Goal: Obtain resource: Download file/media

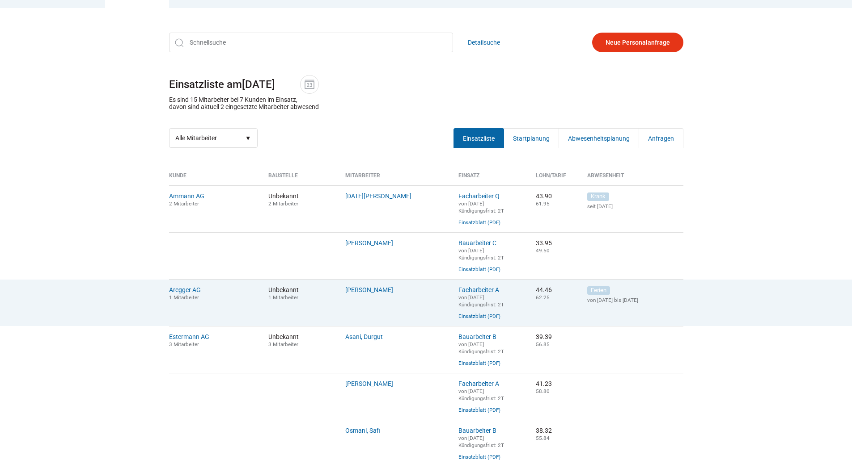
scroll to position [224, 0]
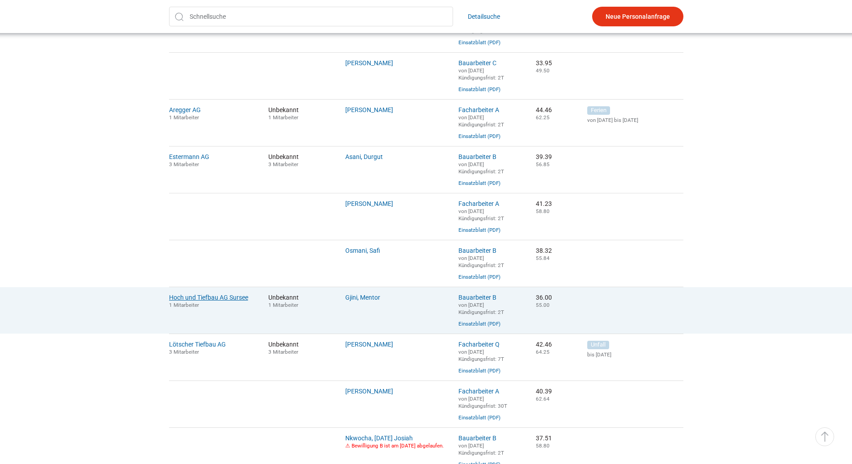
click at [194, 301] on link "Hoch und Tiefbau AG Sursee" at bounding box center [208, 297] width 79 height 7
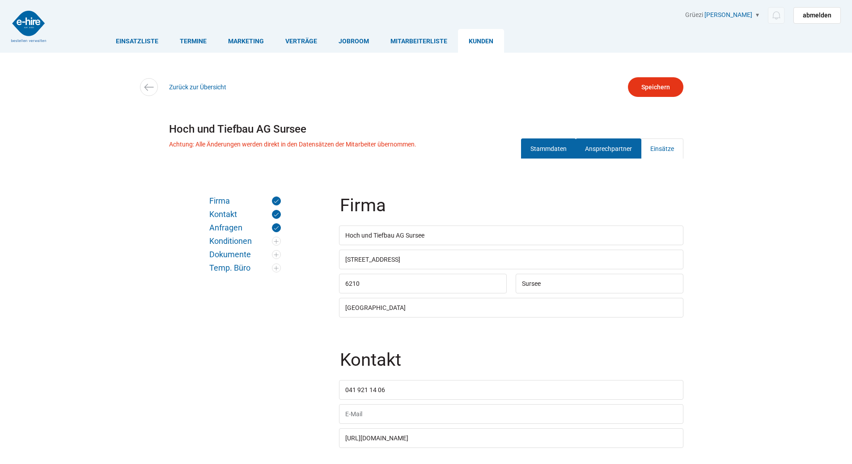
click at [603, 143] on link "Ansprechpartner" at bounding box center [608, 149] width 66 height 20
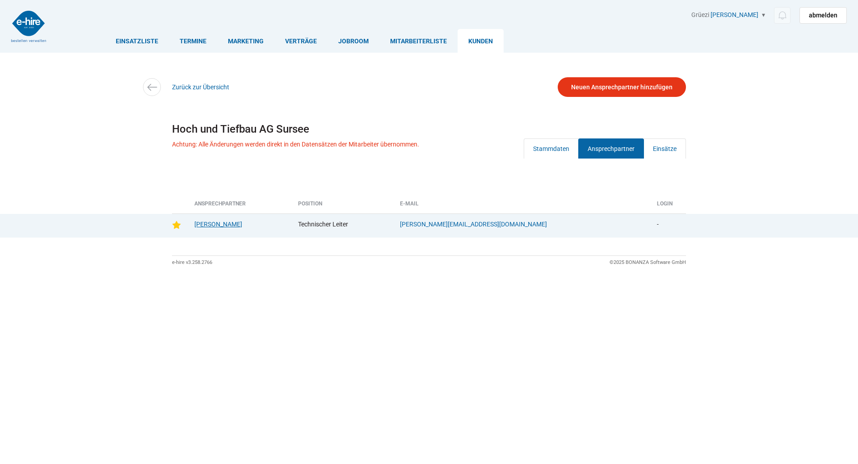
click at [211, 226] on link "Bürge, Armin" at bounding box center [218, 224] width 48 height 7
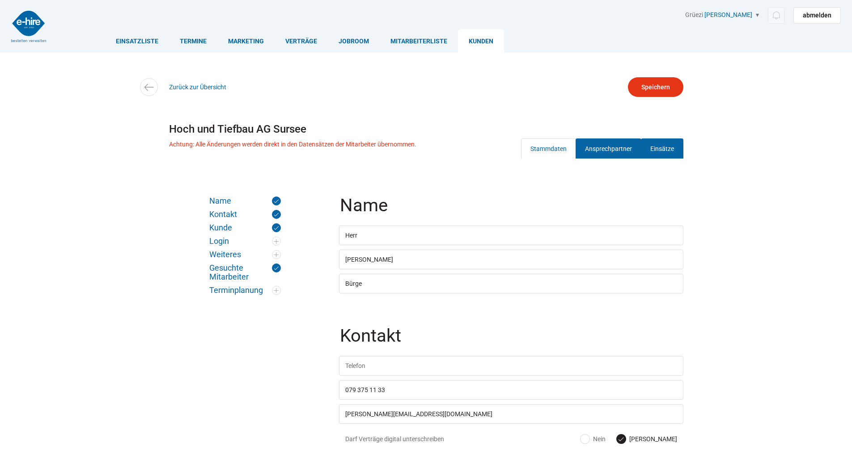
click at [665, 153] on link "Einsätze" at bounding box center [662, 149] width 42 height 20
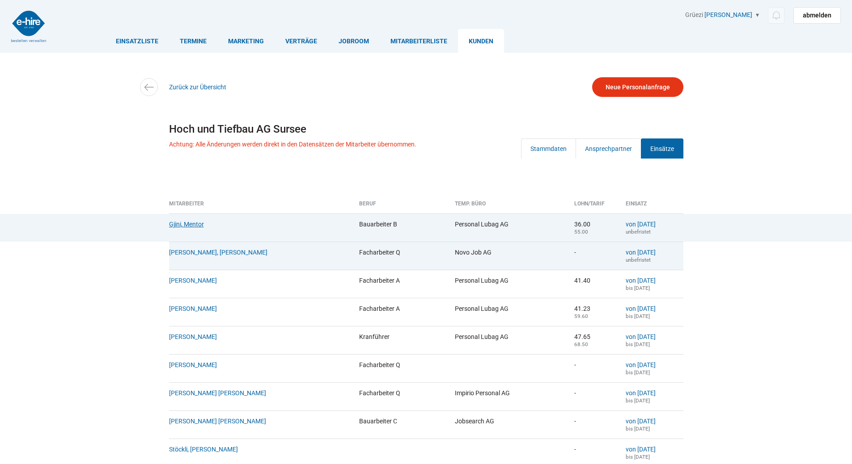
click at [184, 223] on link "Gjini, Mentor" at bounding box center [186, 224] width 35 height 7
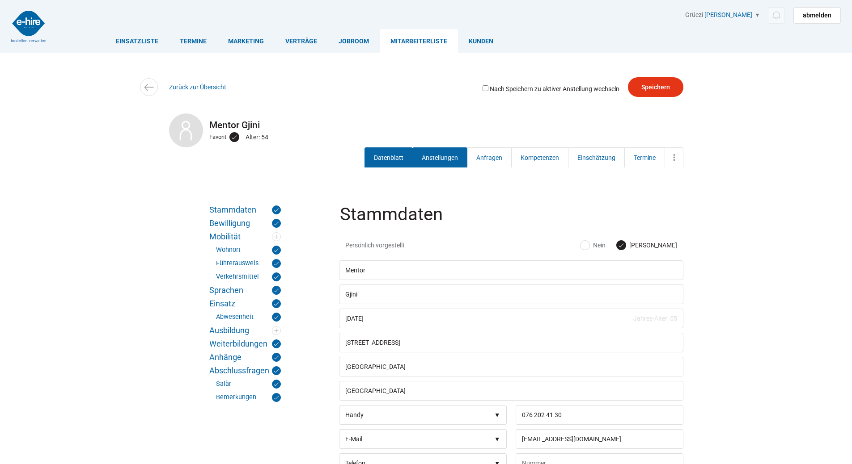
click at [420, 155] on link "Anstellungen" at bounding box center [439, 158] width 55 height 20
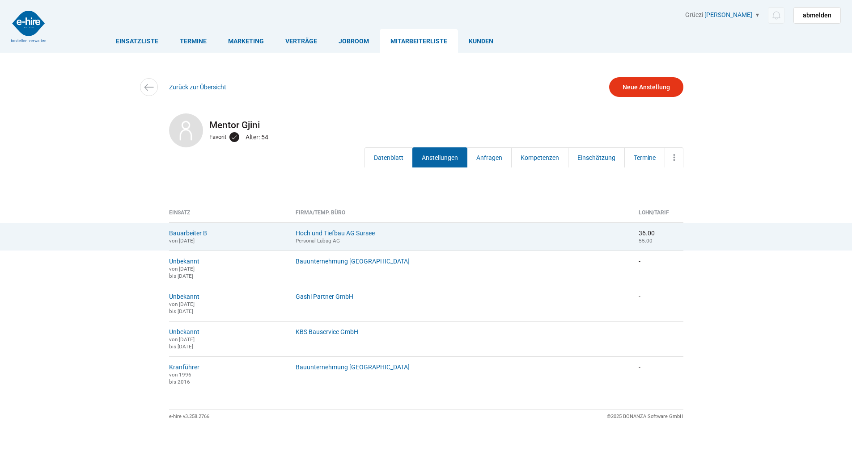
click at [177, 233] on link "Bauarbeiter B" at bounding box center [188, 233] width 38 height 7
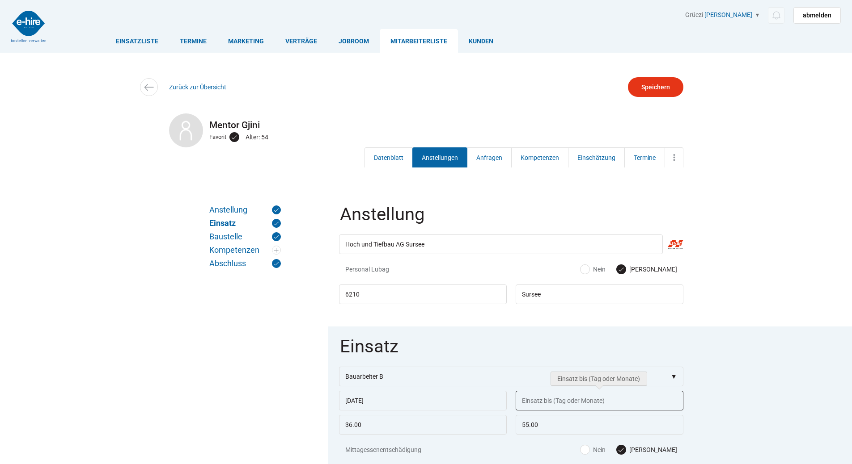
click at [548, 403] on input "text" at bounding box center [599, 401] width 168 height 20
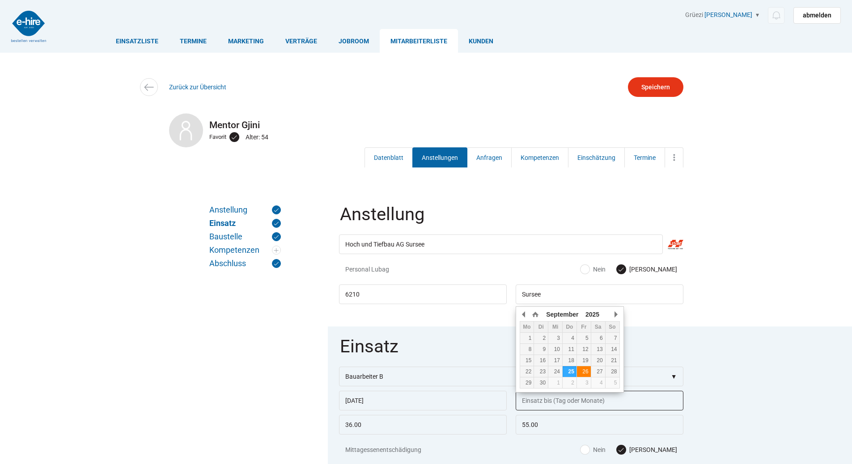
click at [587, 371] on div "26" at bounding box center [584, 372] width 14 height 6
type input "26.09.2025"
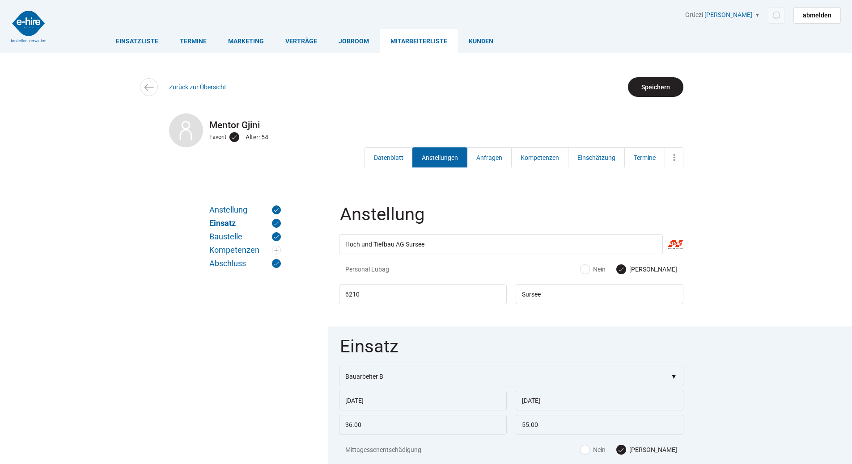
click at [654, 89] on input "Speichern" at bounding box center [655, 87] width 55 height 20
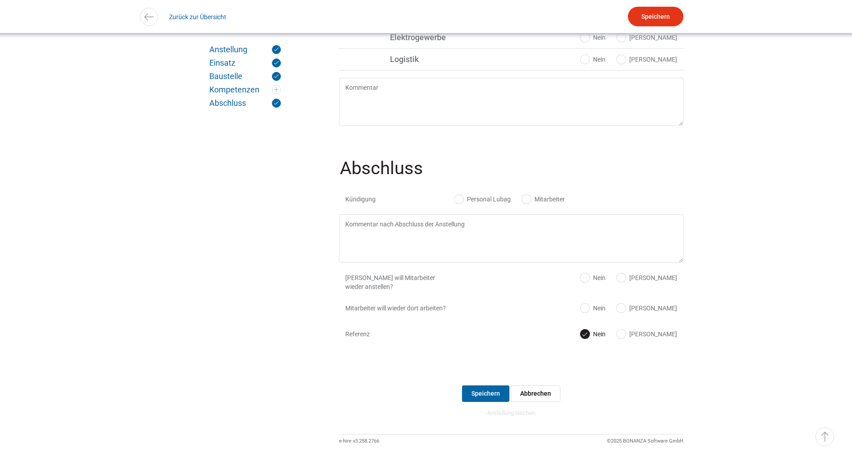
scroll to position [833, 0]
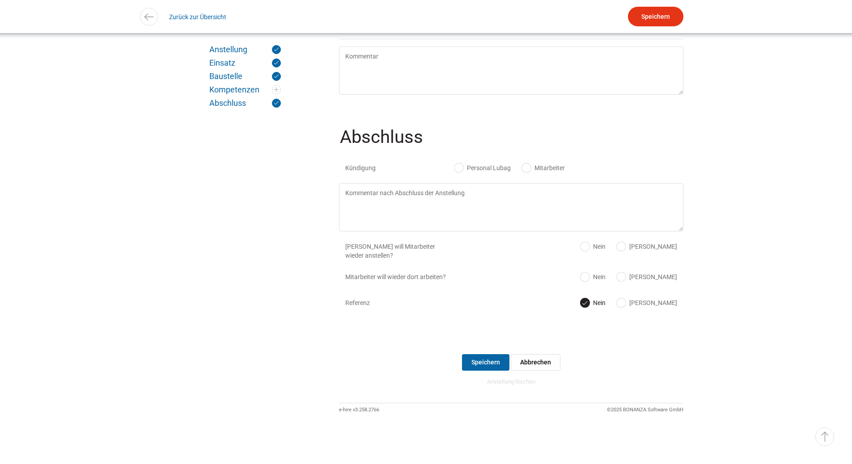
click at [527, 165] on label "Mitarbeiter" at bounding box center [543, 168] width 43 height 9
radio input "true"
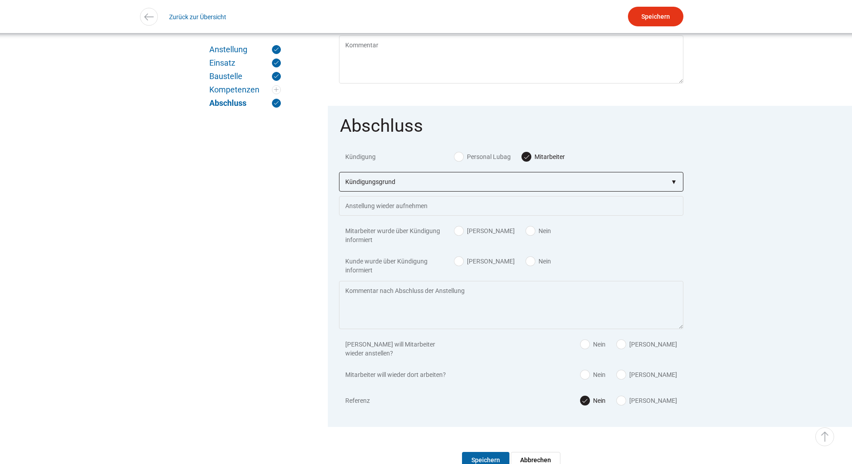
click at [386, 192] on select"] "Kündigungsgrund zu wenig Arbeit Mitarbeiter hatte neue Stelle Firma Konkurs im …" at bounding box center [511, 182] width 344 height 20
select select"] "zu wenig Arbeit"
click at [339, 179] on select"] "Kündigungsgrund zu wenig Arbeit Mitarbeiter hatte neue Stelle Firma Konkurs im …" at bounding box center [511, 182] width 344 height 20
click at [655, 8] on input "Speichern" at bounding box center [655, 17] width 55 height 20
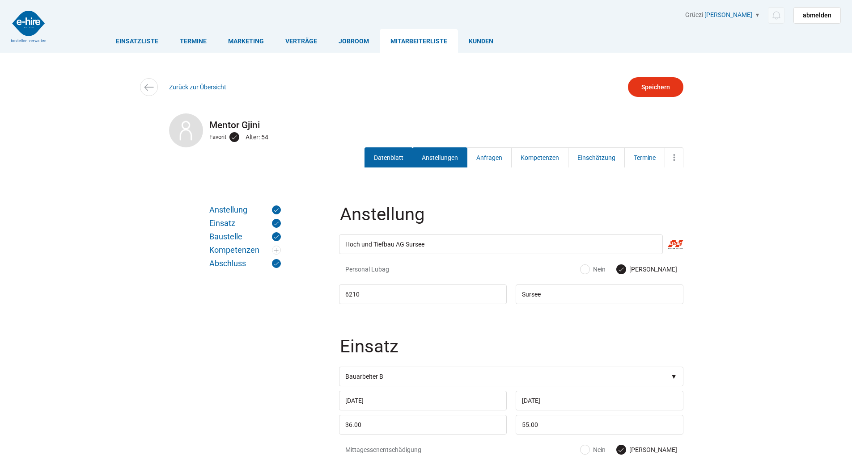
click at [392, 156] on link "Datenblatt" at bounding box center [388, 158] width 48 height 20
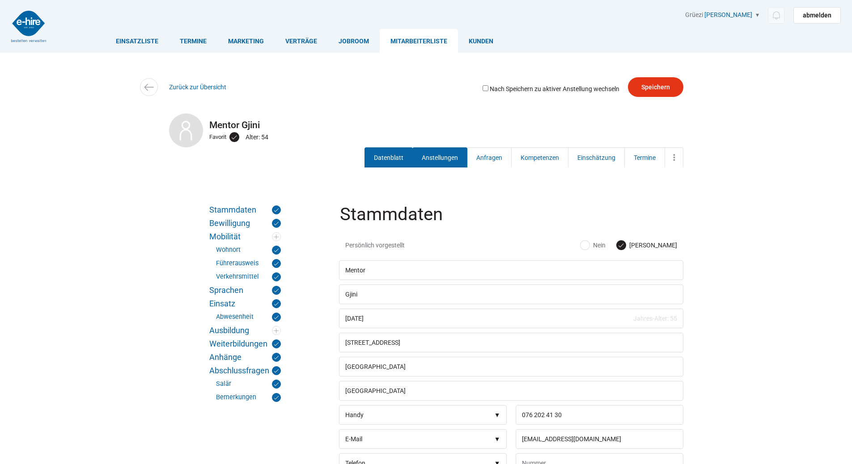
click at [444, 164] on link "Anstellungen" at bounding box center [439, 158] width 55 height 20
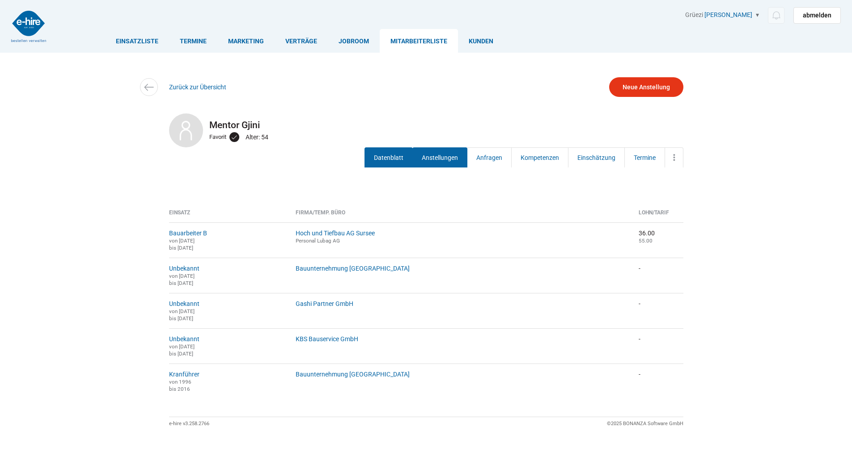
click at [399, 157] on link "Datenblatt" at bounding box center [388, 158] width 48 height 20
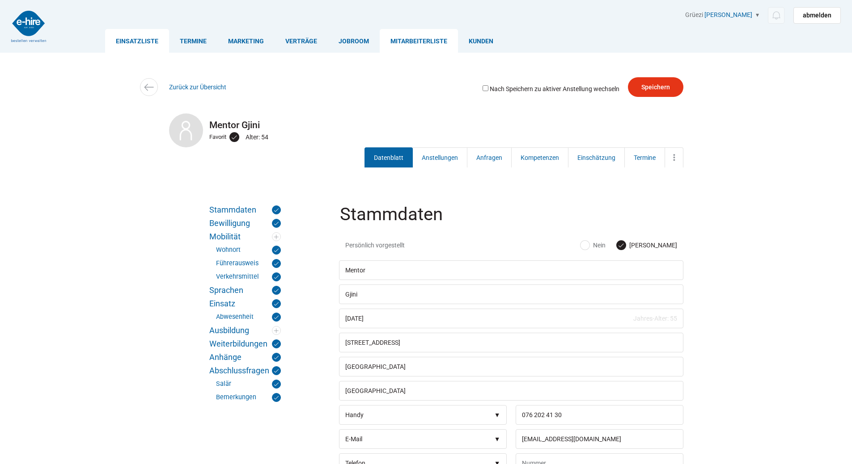
click at [143, 37] on link "Einsatzliste" at bounding box center [137, 41] width 64 height 24
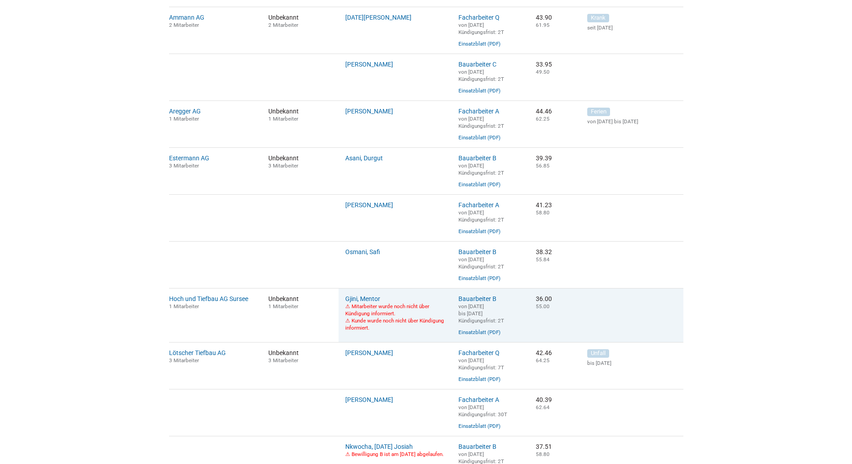
scroll to position [45, 0]
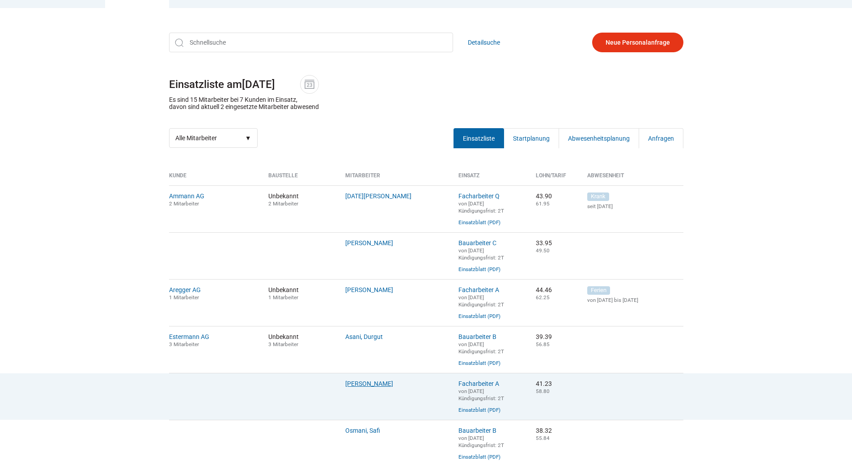
click at [375, 388] on link "[PERSON_NAME]" at bounding box center [369, 383] width 48 height 7
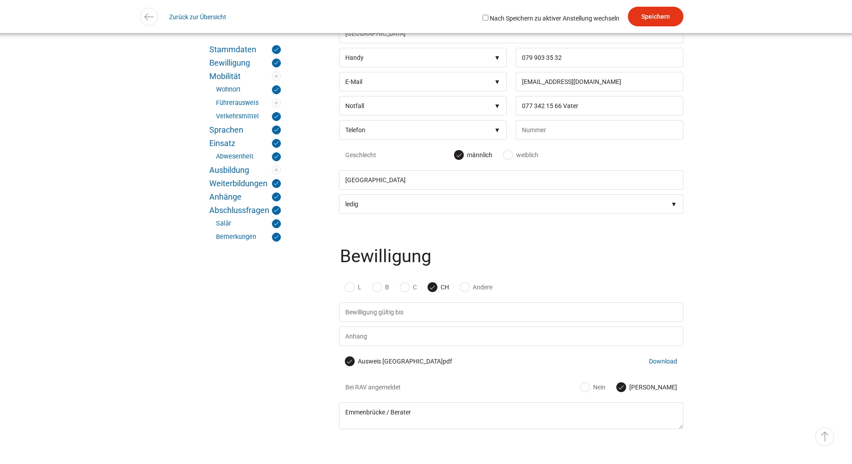
scroll to position [402, 0]
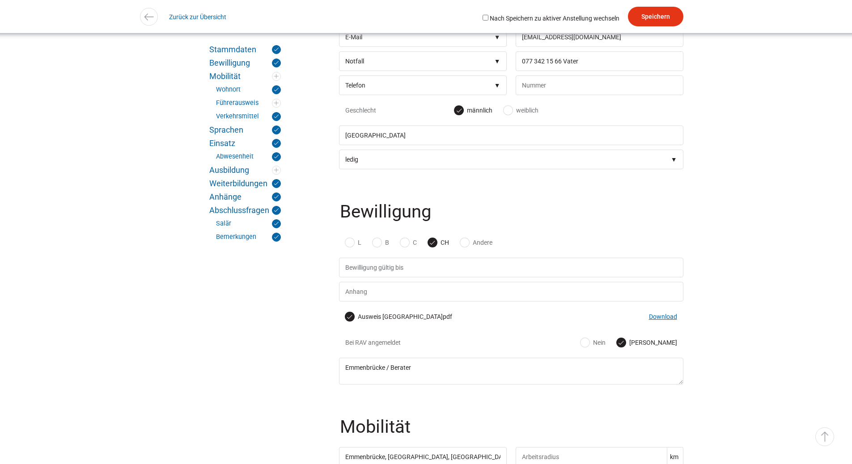
click at [657, 321] on link "Download" at bounding box center [663, 316] width 28 height 7
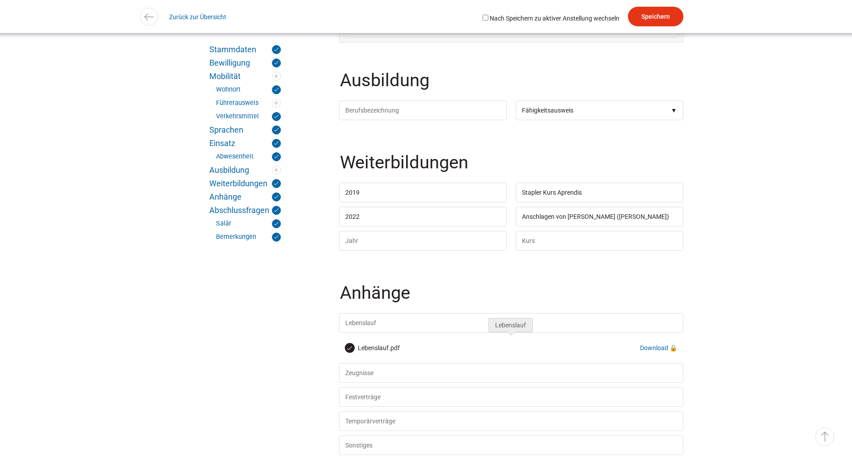
scroll to position [2235, 0]
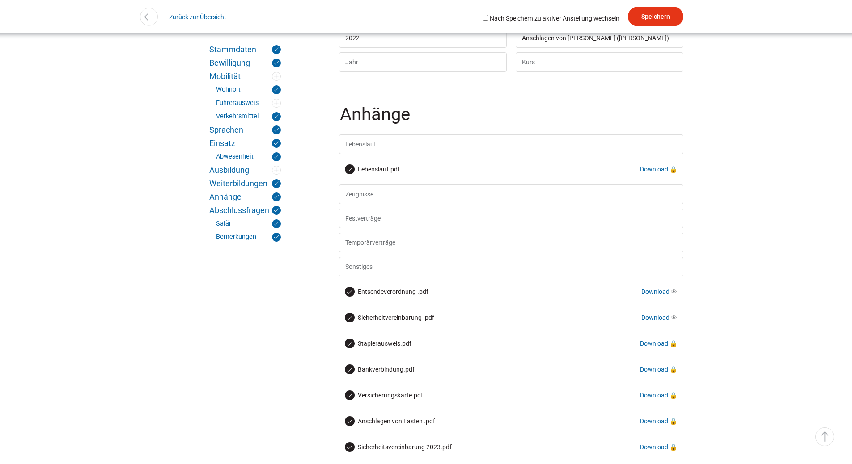
click at [651, 173] on link "Download" at bounding box center [654, 169] width 28 height 7
click at [641, 347] on link "Download" at bounding box center [654, 343] width 28 height 7
click at [654, 373] on link "Download" at bounding box center [654, 369] width 28 height 7
click at [652, 399] on link "Download" at bounding box center [654, 395] width 28 height 7
click at [647, 425] on link "Download" at bounding box center [654, 421] width 28 height 7
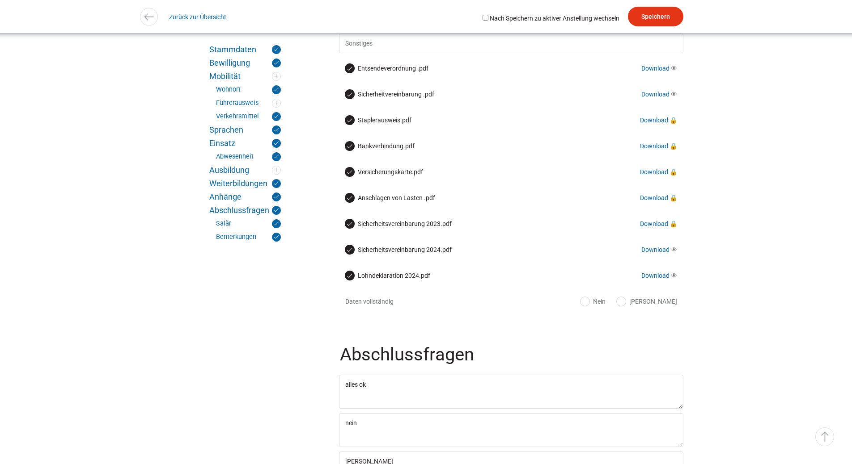
scroll to position [2477, 0]
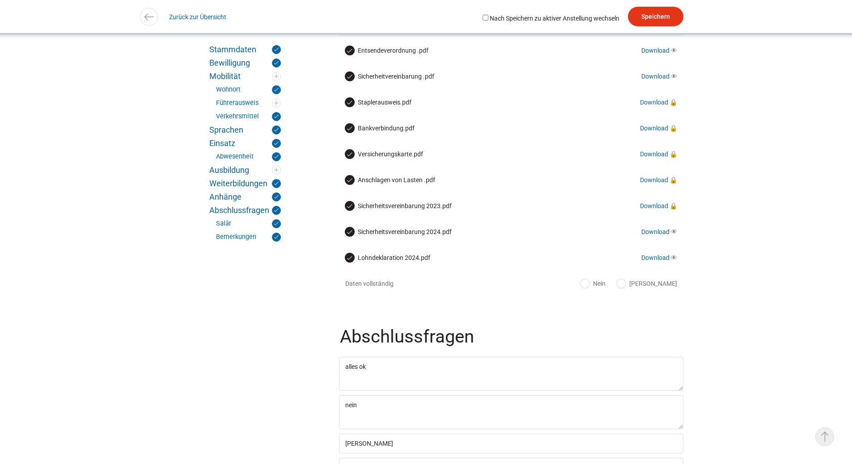
click at [820, 435] on link "▵ Nach oben" at bounding box center [824, 437] width 19 height 19
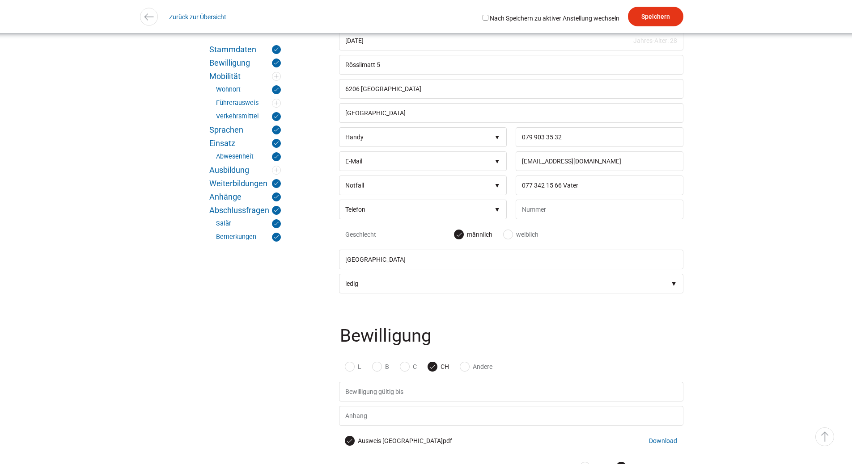
scroll to position [0, 0]
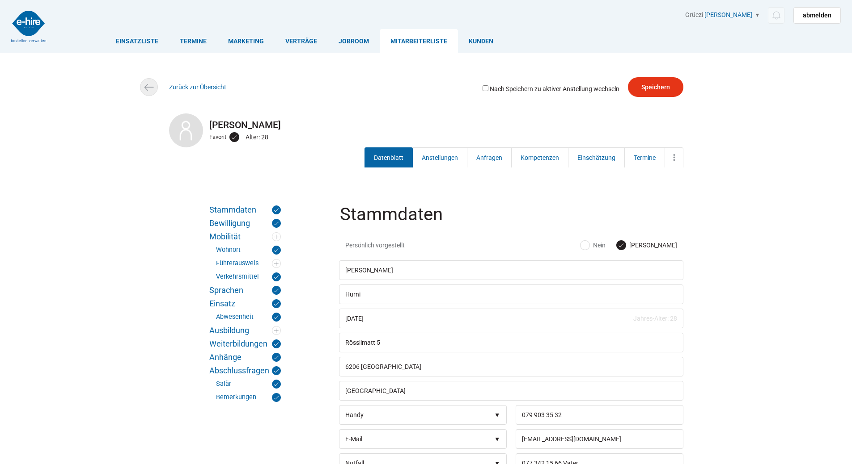
click at [194, 86] on link "Zurück zur Übersicht" at bounding box center [197, 87] width 57 height 7
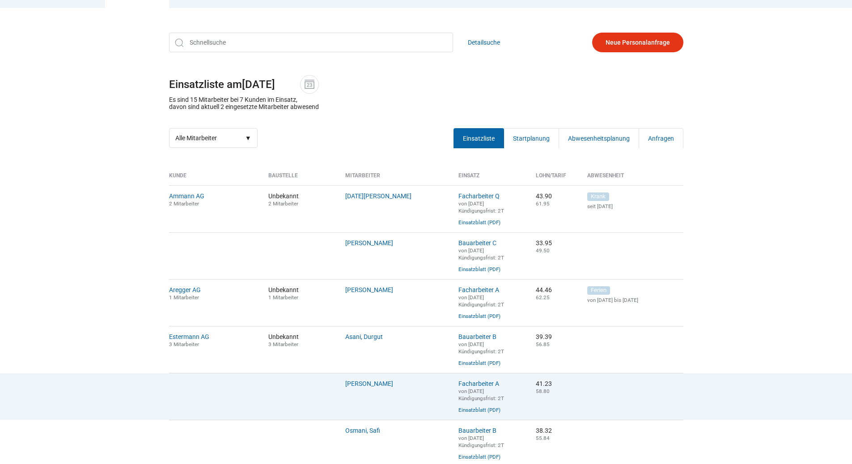
scroll to position [134, 0]
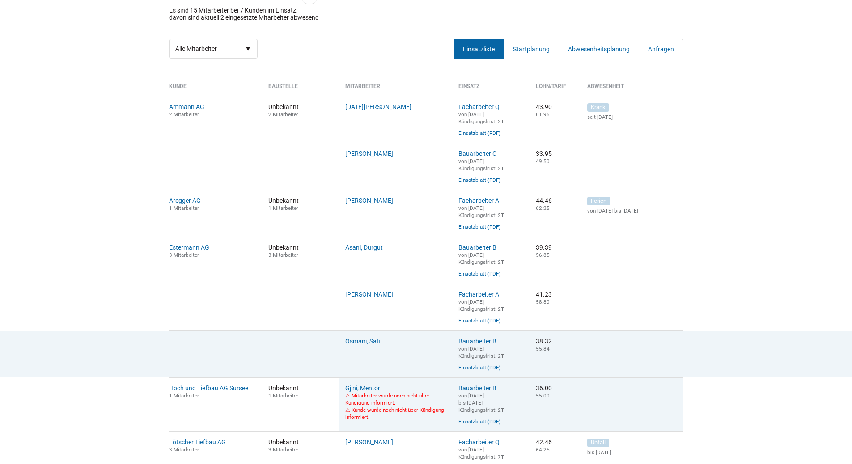
click at [351, 345] on link "Osmani, Safi" at bounding box center [362, 341] width 35 height 7
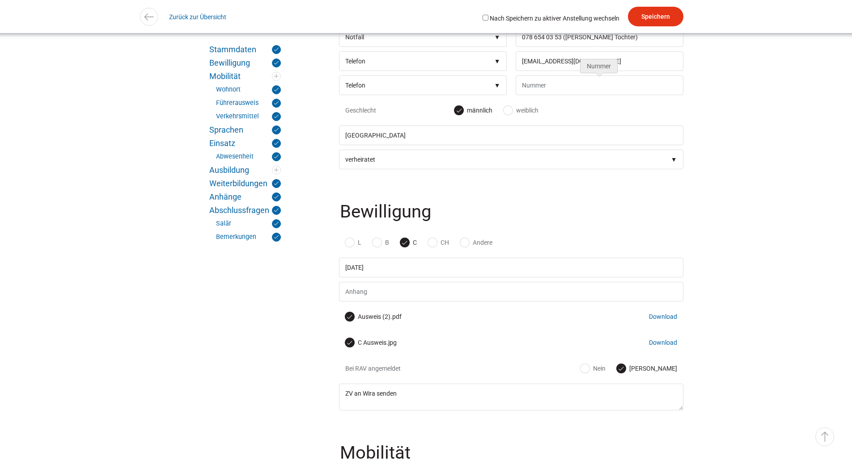
scroll to position [447, 0]
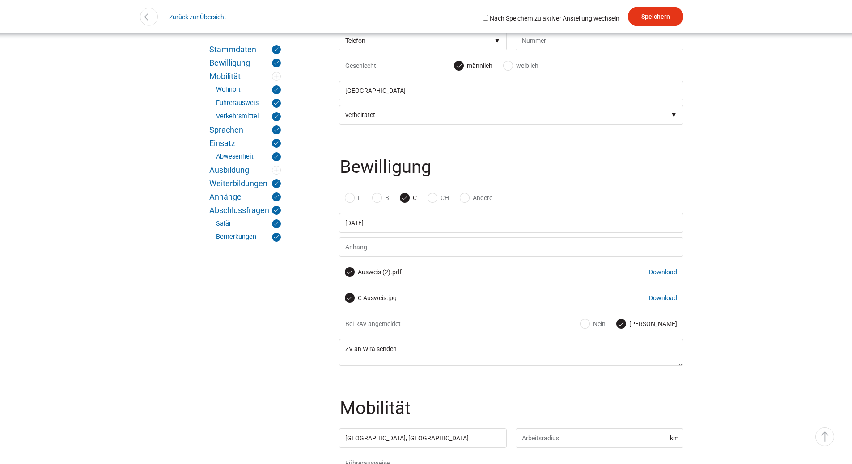
click at [665, 276] on link "Download" at bounding box center [663, 272] width 28 height 7
click at [671, 302] on link "Download" at bounding box center [663, 298] width 28 height 7
click at [662, 302] on link "Download" at bounding box center [663, 298] width 28 height 7
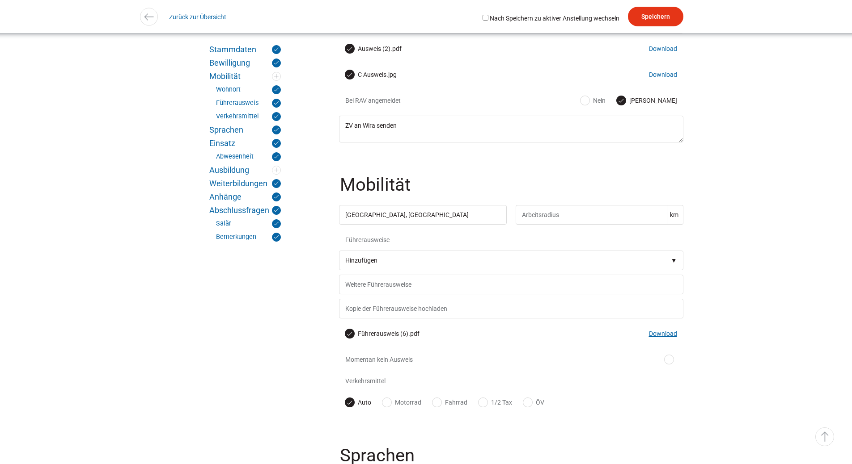
click at [663, 338] on link "Download" at bounding box center [663, 333] width 28 height 7
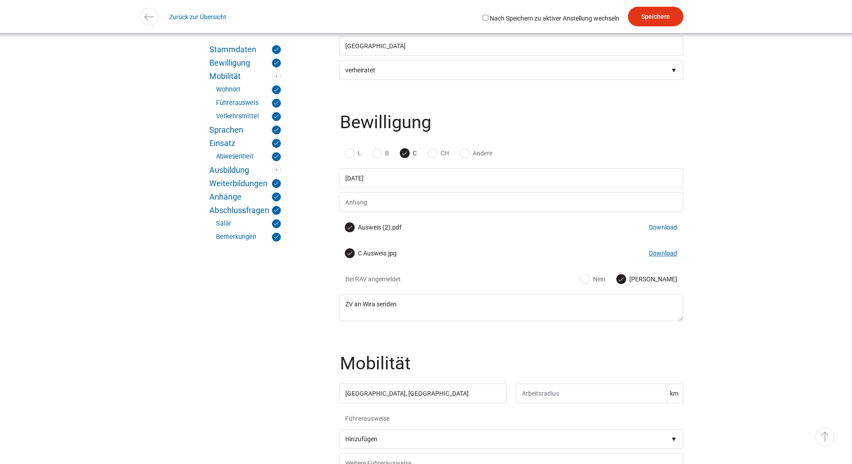
click at [654, 257] on link "Download" at bounding box center [663, 253] width 28 height 7
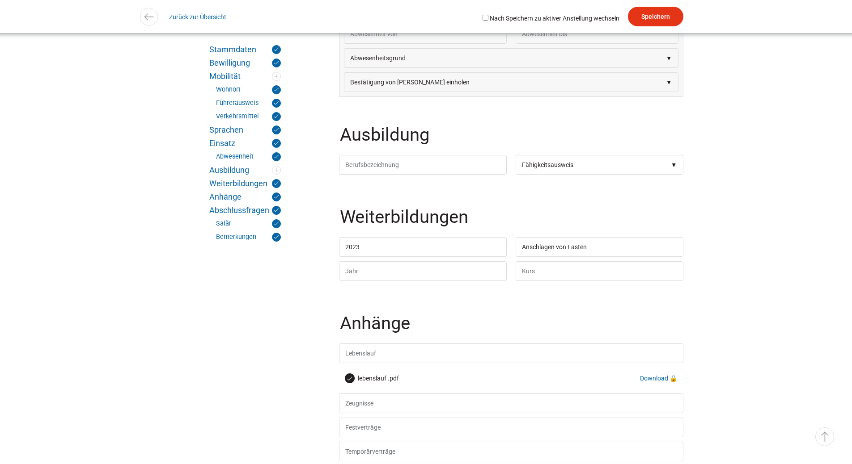
scroll to position [1743, 0]
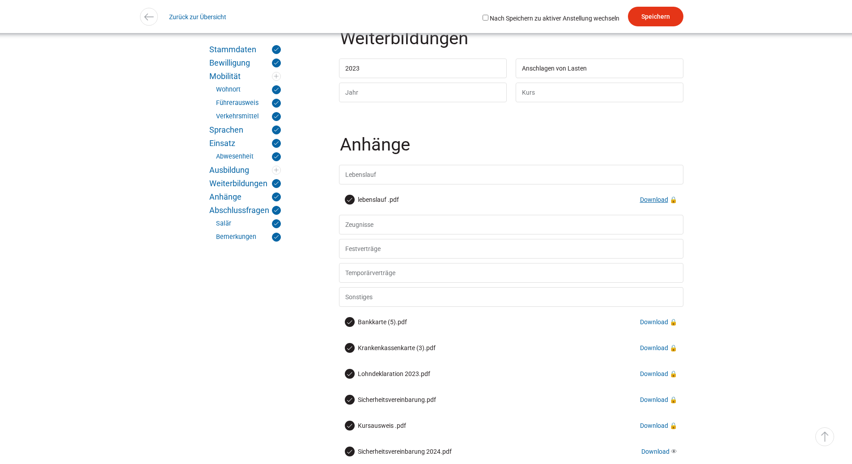
click at [657, 203] on link "Download" at bounding box center [654, 199] width 28 height 7
click at [650, 326] on link "Download" at bounding box center [654, 322] width 28 height 7
click at [654, 352] on link "Download" at bounding box center [654, 348] width 28 height 7
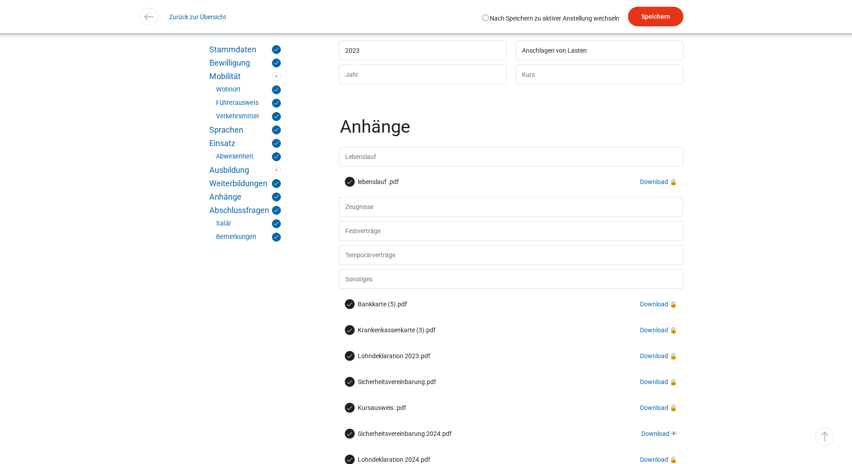
scroll to position [1779, 0]
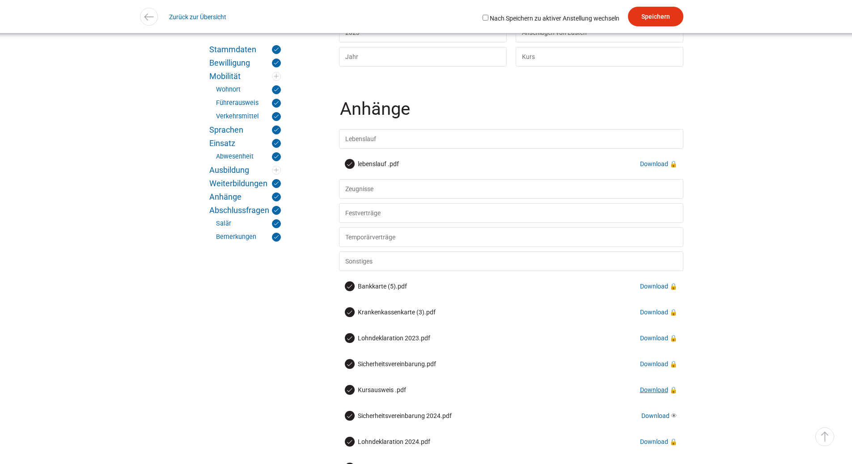
click at [655, 394] on link "Download" at bounding box center [654, 390] width 28 height 7
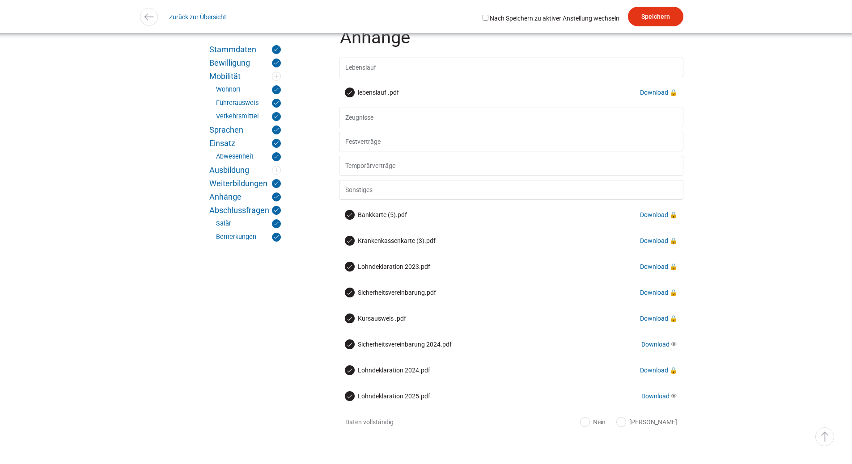
scroll to position [1869, 0]
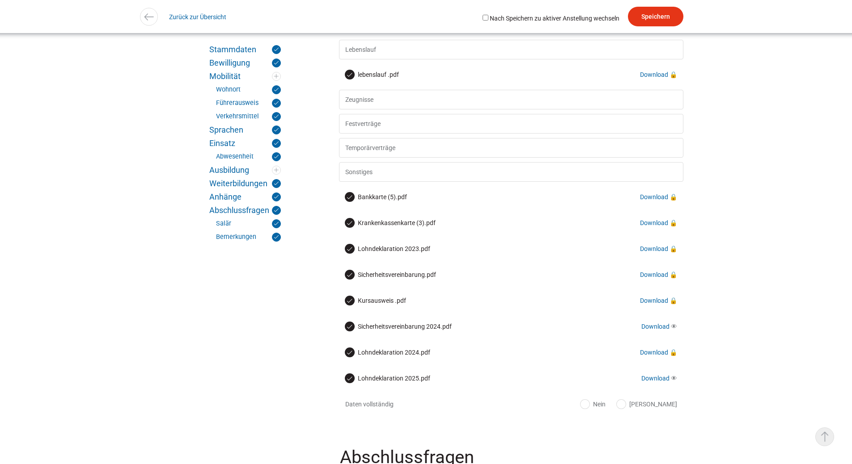
click at [831, 438] on link "▵ Nach oben" at bounding box center [824, 437] width 19 height 19
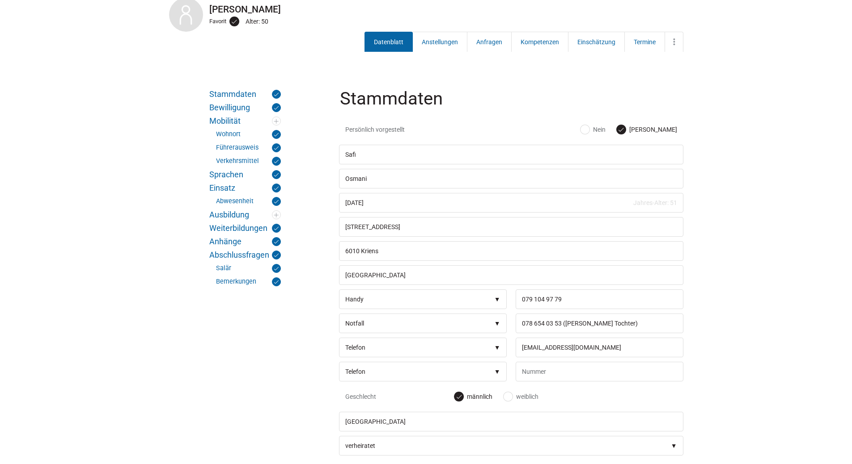
scroll to position [0, 0]
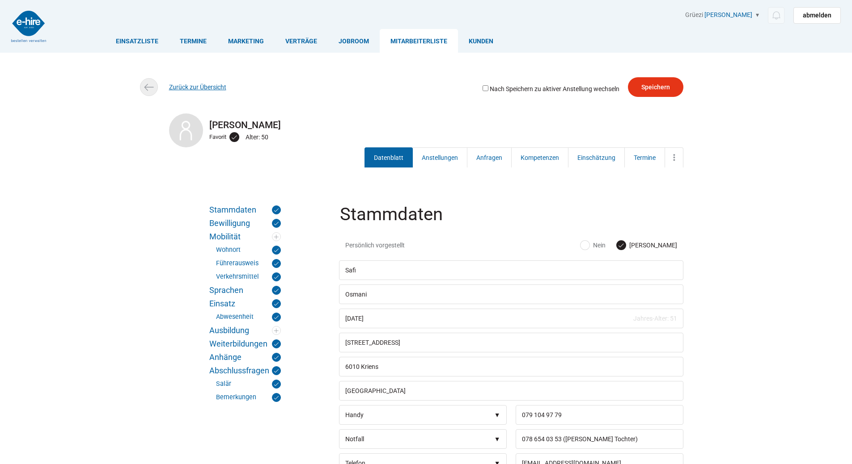
click at [189, 84] on link "Zurück zur Übersicht" at bounding box center [197, 87] width 57 height 7
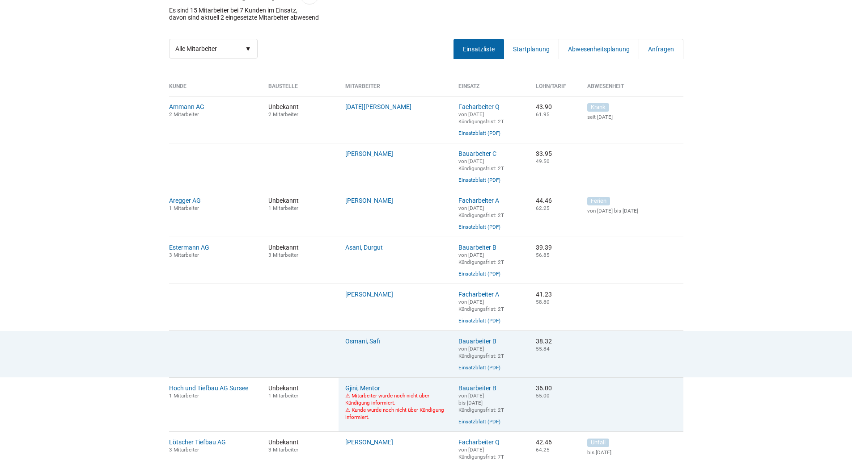
scroll to position [313, 0]
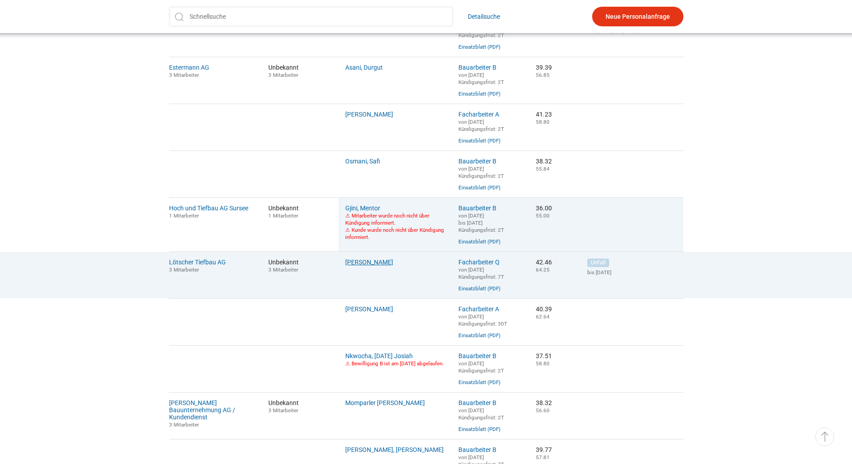
click at [366, 266] on link "Doghman, Karim" at bounding box center [369, 262] width 48 height 7
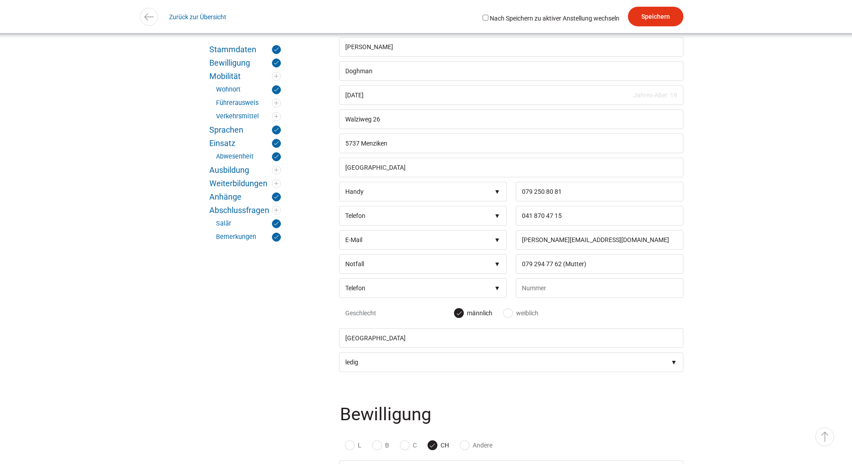
scroll to position [402, 0]
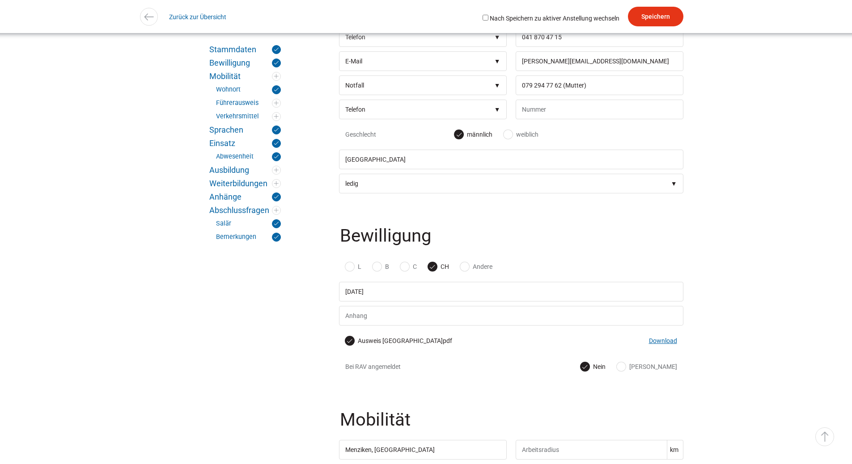
click at [663, 345] on link "Download" at bounding box center [663, 341] width 28 height 7
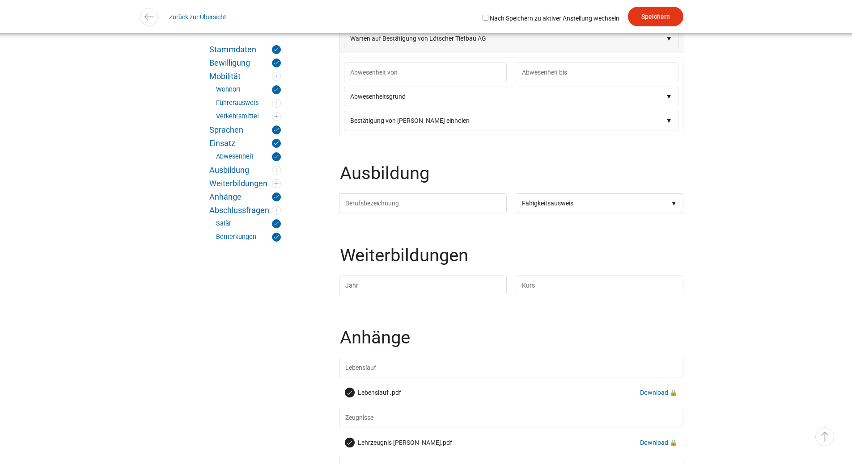
scroll to position [1475, 0]
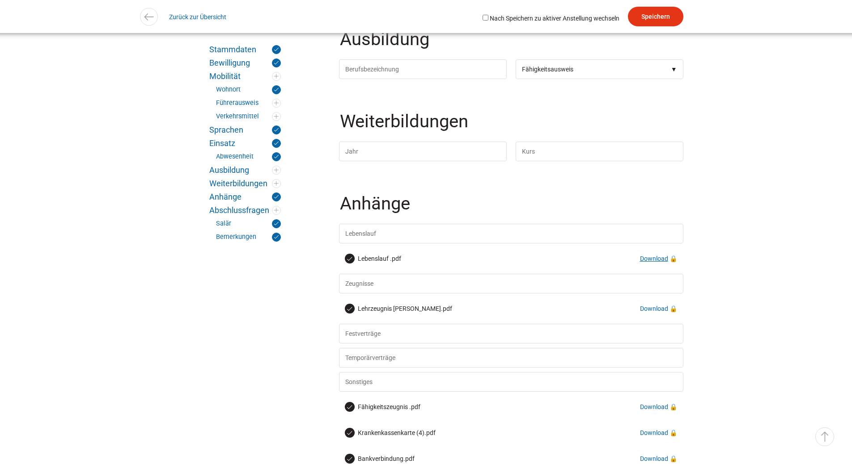
click at [655, 262] on link "Download" at bounding box center [654, 258] width 28 height 7
click at [654, 312] on link "Download" at bounding box center [654, 308] width 28 height 7
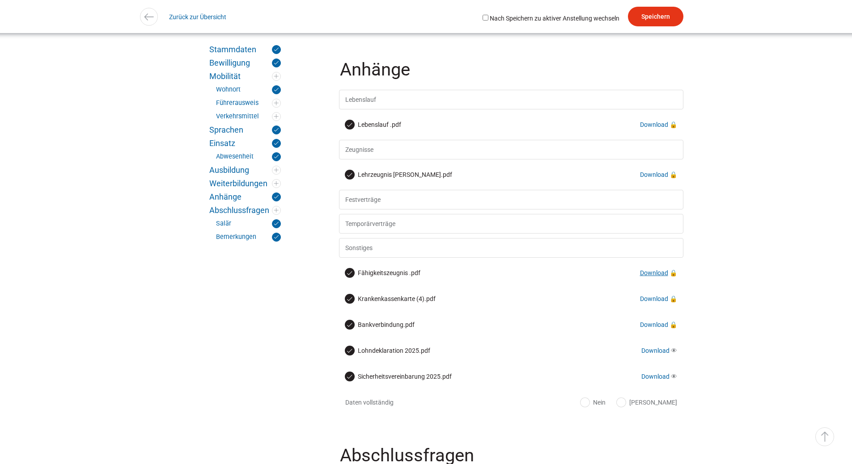
click at [654, 277] on link "Download" at bounding box center [654, 273] width 28 height 7
click at [653, 303] on link "Download" at bounding box center [654, 298] width 28 height 7
click at [652, 329] on link "Download" at bounding box center [654, 324] width 28 height 7
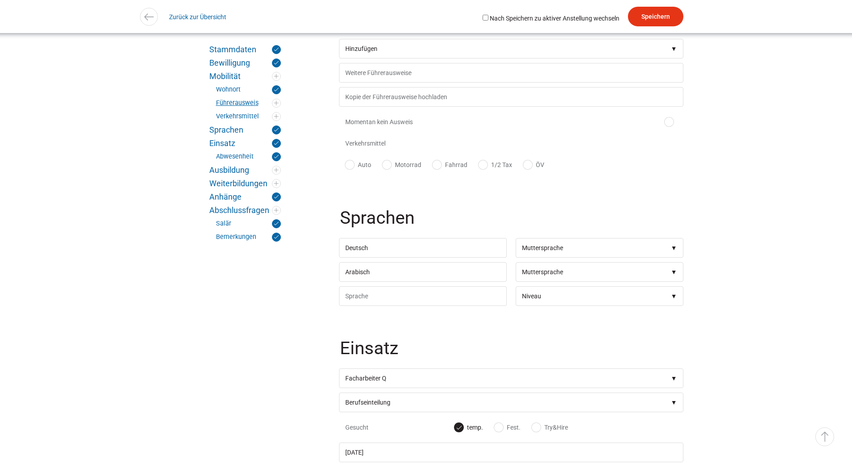
scroll to position [671, 0]
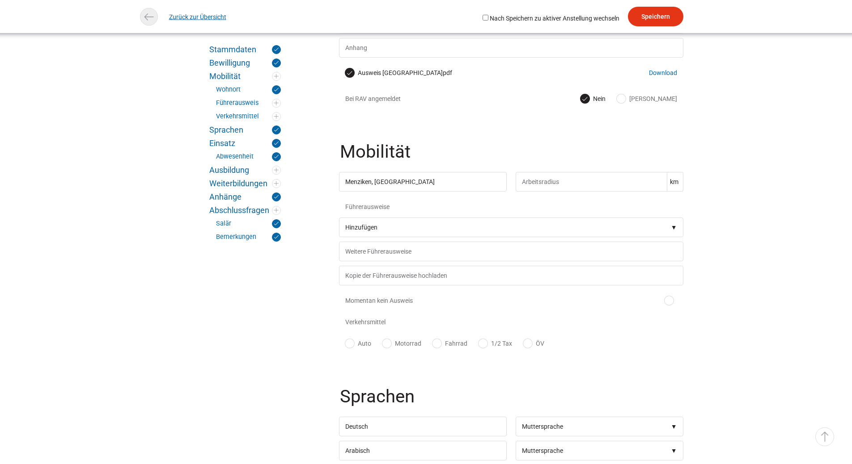
click at [186, 20] on link "Zurück zur Übersicht" at bounding box center [197, 17] width 57 height 20
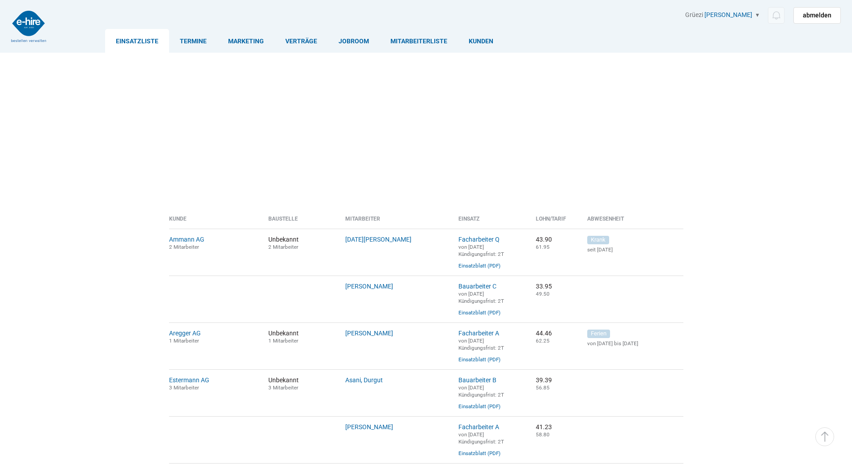
scroll to position [313, 0]
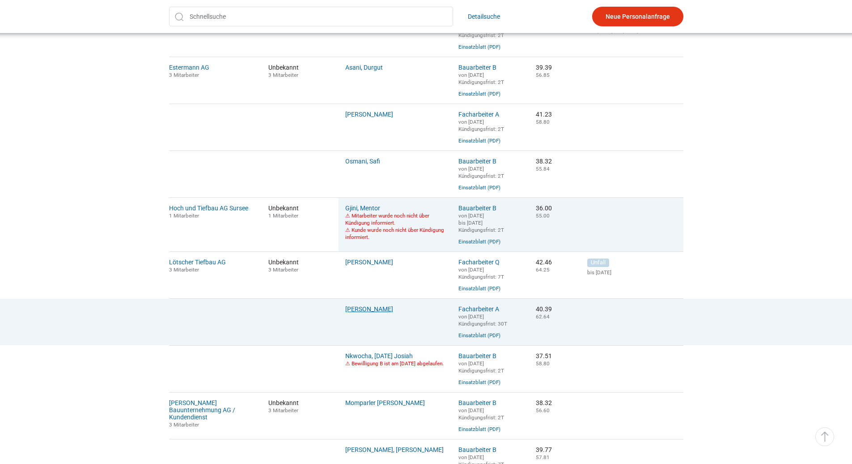
click at [355, 313] on link "[PERSON_NAME]" at bounding box center [369, 309] width 48 height 7
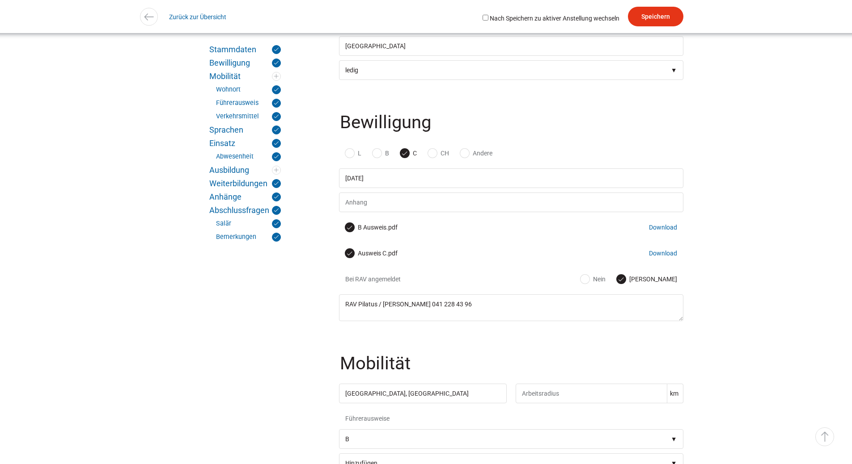
scroll to position [536, 0]
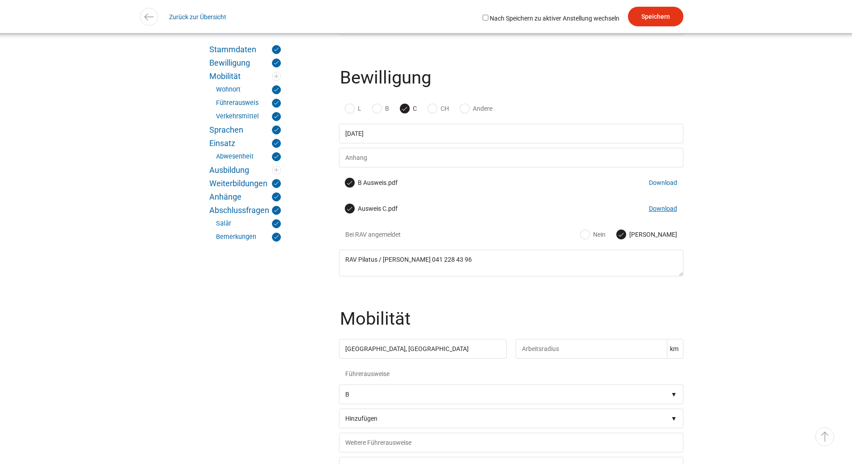
click at [664, 212] on link "Download" at bounding box center [663, 208] width 28 height 7
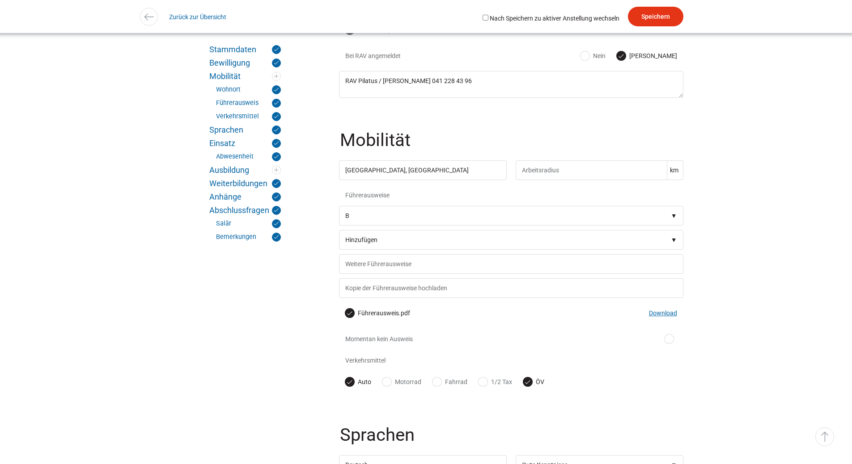
click at [661, 317] on link "Download" at bounding box center [663, 313] width 28 height 7
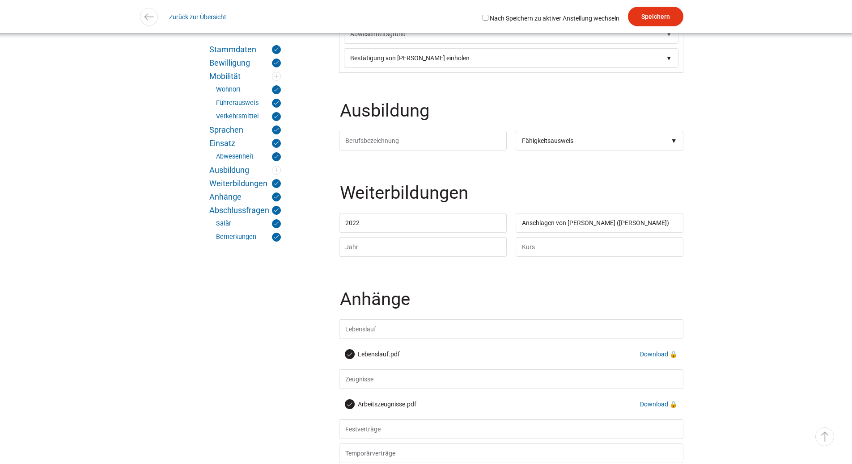
scroll to position [1878, 0]
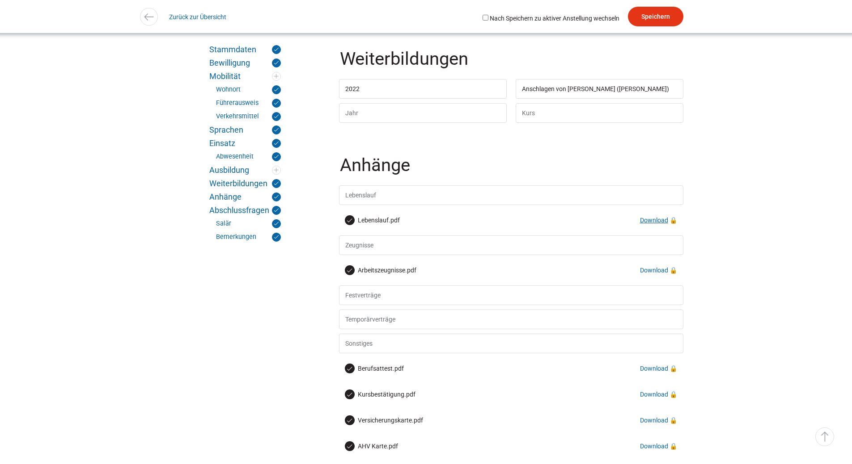
click at [653, 224] on link "Download" at bounding box center [654, 220] width 28 height 7
click at [656, 274] on link "Download" at bounding box center [654, 270] width 28 height 7
click at [648, 372] on link "Download" at bounding box center [654, 368] width 28 height 7
click at [651, 372] on link "Download" at bounding box center [654, 368] width 28 height 7
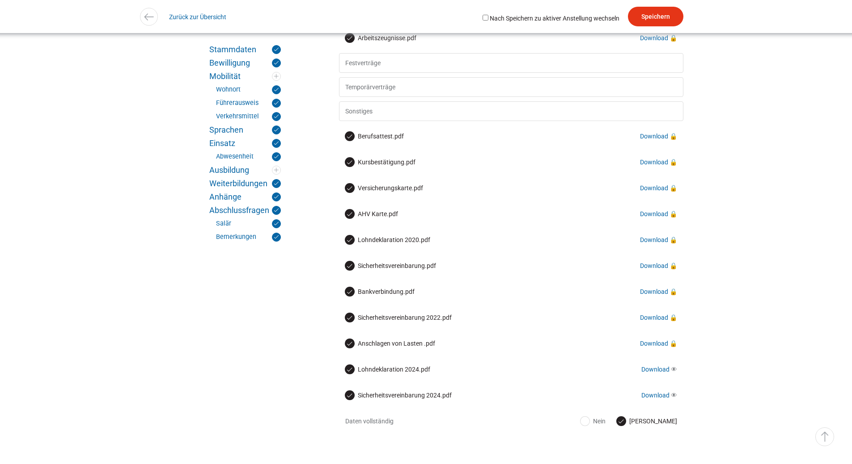
scroll to position [2128, 0]
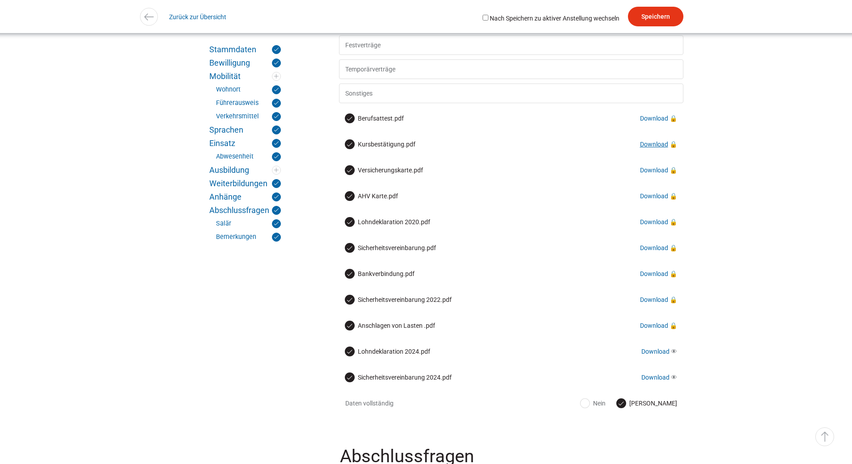
click at [650, 148] on link "Download" at bounding box center [654, 144] width 28 height 7
click at [654, 174] on link "Download" at bounding box center [654, 170] width 28 height 7
click at [645, 278] on link "Download" at bounding box center [654, 273] width 28 height 7
click at [654, 329] on link "Download" at bounding box center [654, 325] width 28 height 7
click at [654, 174] on link "Download" at bounding box center [654, 170] width 28 height 7
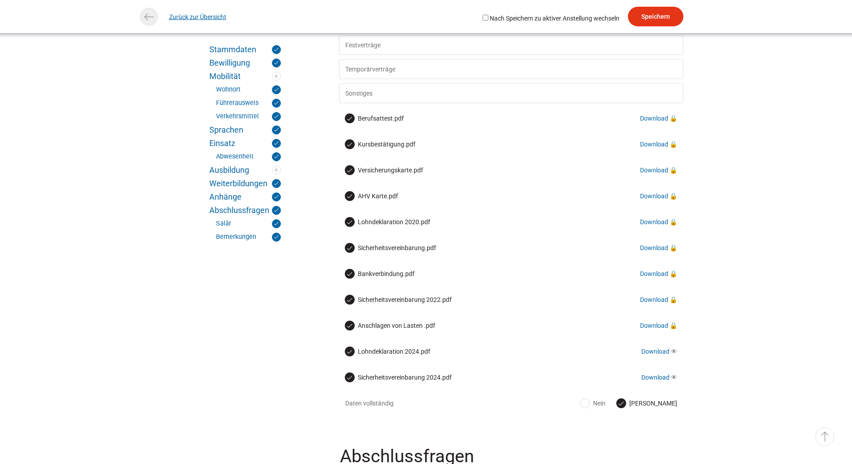
click at [199, 20] on link "Zurück zur Übersicht" at bounding box center [197, 17] width 57 height 20
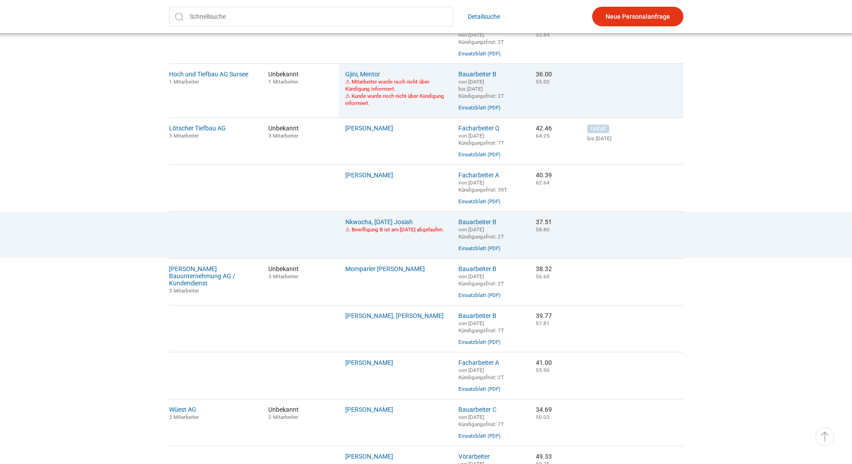
scroll to position [492, 0]
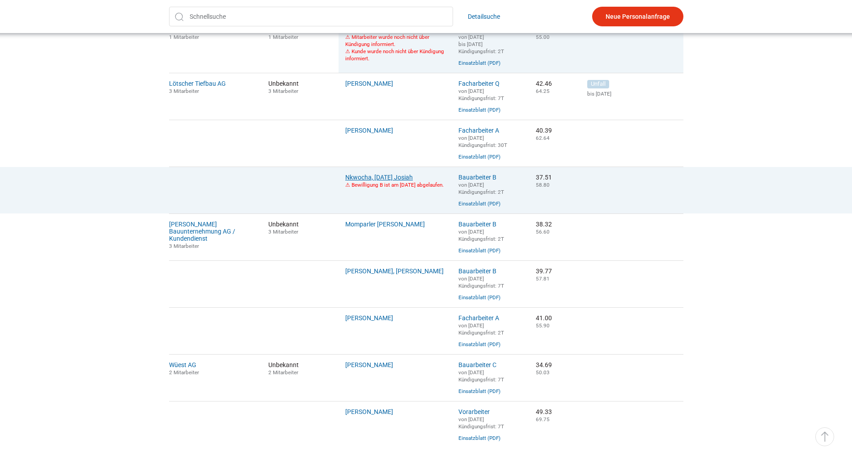
click at [373, 181] on link "Nkwocha, [DATE] Josiah" at bounding box center [379, 177] width 68 height 7
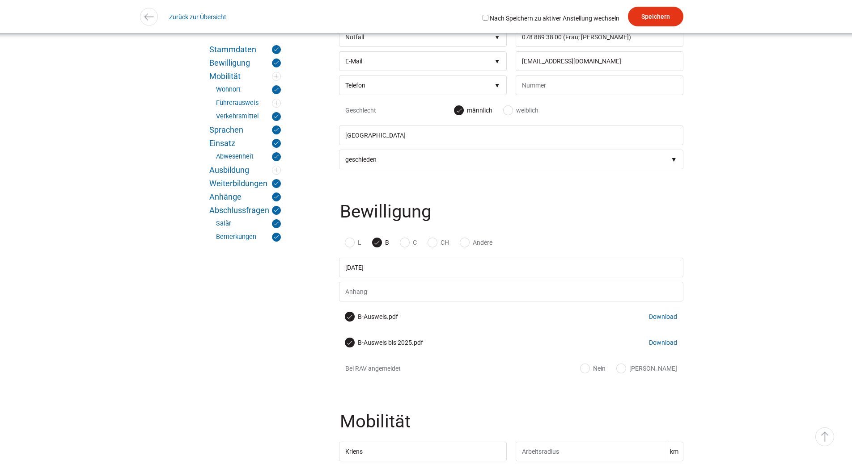
scroll to position [581, 0]
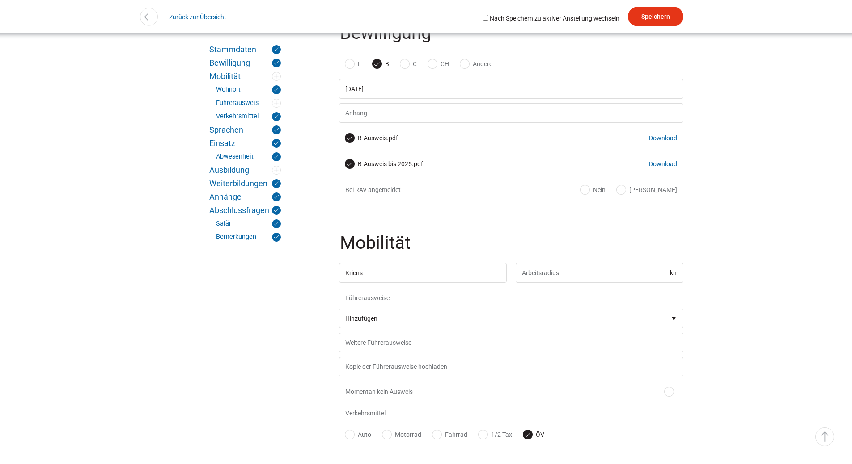
click at [662, 168] on link "Download" at bounding box center [663, 163] width 28 height 7
click at [658, 142] on link "Download" at bounding box center [663, 138] width 28 height 7
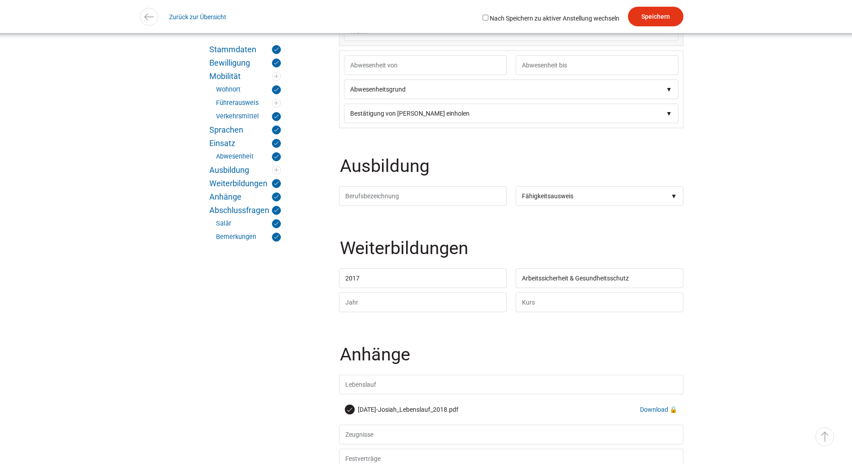
scroll to position [1878, 0]
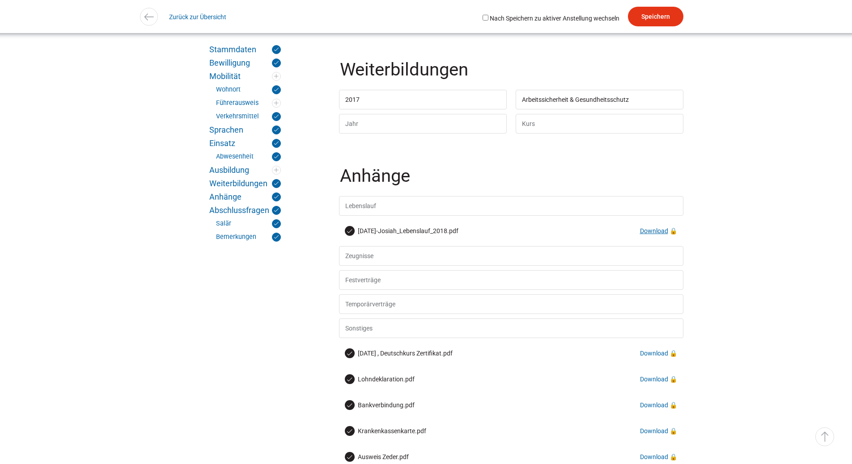
click at [646, 235] on link "Download" at bounding box center [654, 231] width 28 height 7
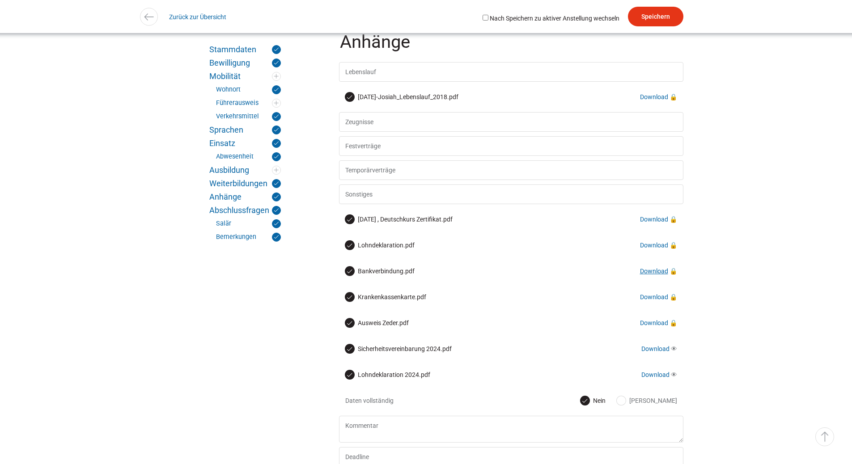
click at [650, 275] on link "Download" at bounding box center [654, 271] width 28 height 7
click at [660, 275] on link "Download" at bounding box center [654, 271] width 28 height 7
click at [653, 327] on link "Download" at bounding box center [654, 323] width 28 height 7
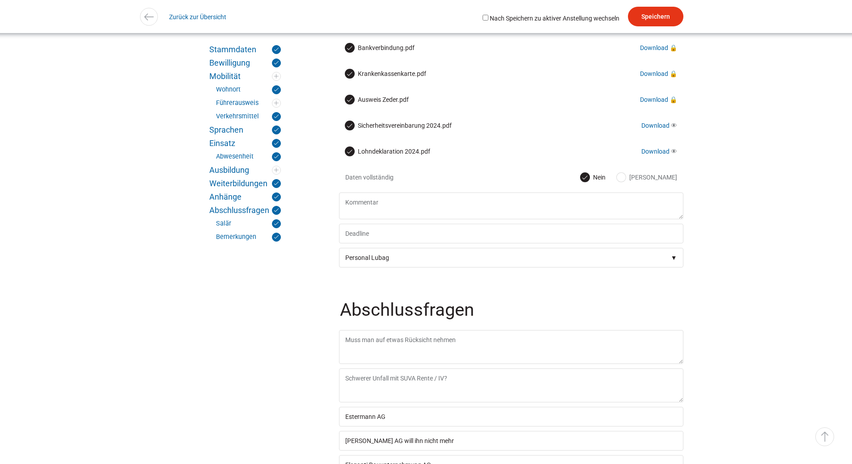
scroll to position [2280, 0]
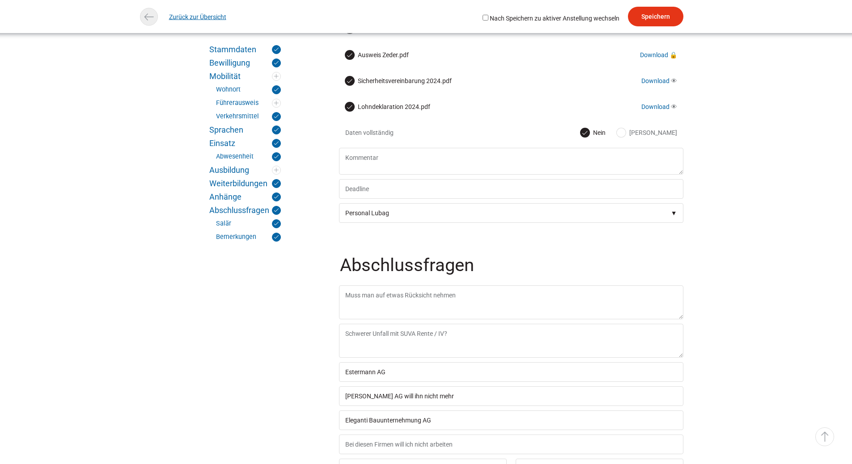
click at [190, 20] on link "Zurück zur Übersicht" at bounding box center [197, 17] width 57 height 20
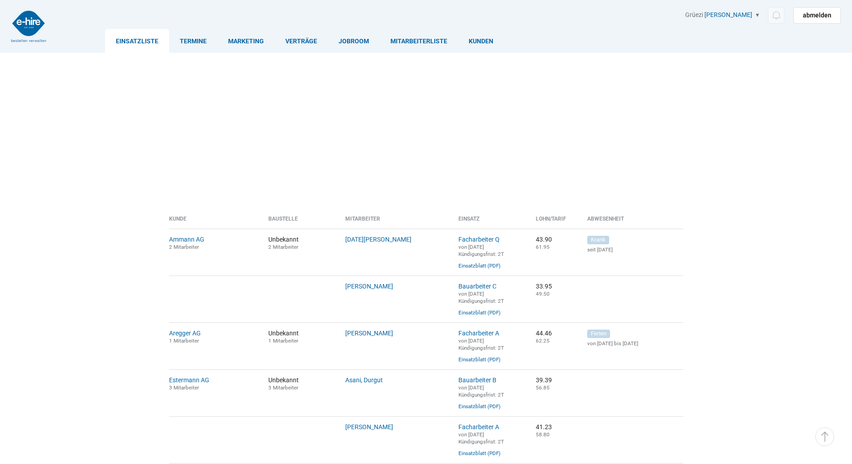
scroll to position [492, 0]
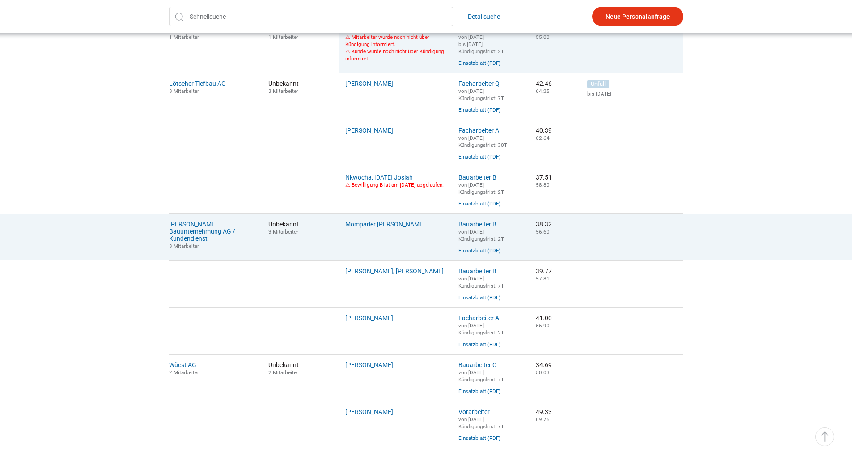
click at [370, 228] on link "Momparler [PERSON_NAME]" at bounding box center [385, 224] width 80 height 7
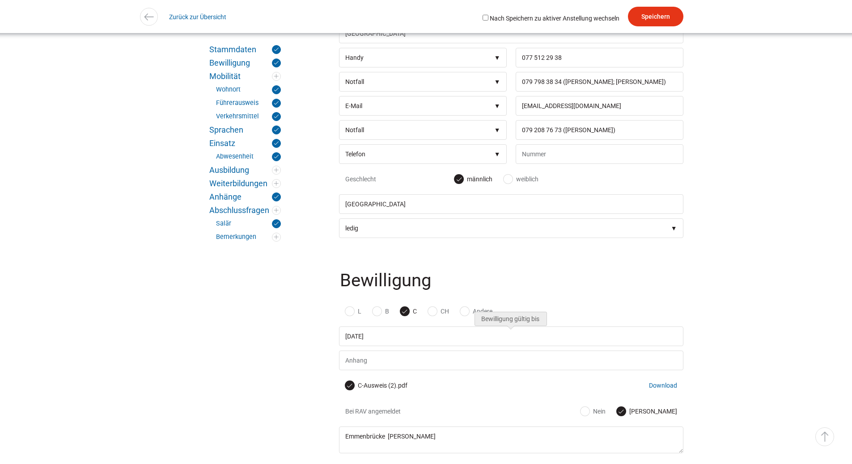
scroll to position [492, 0]
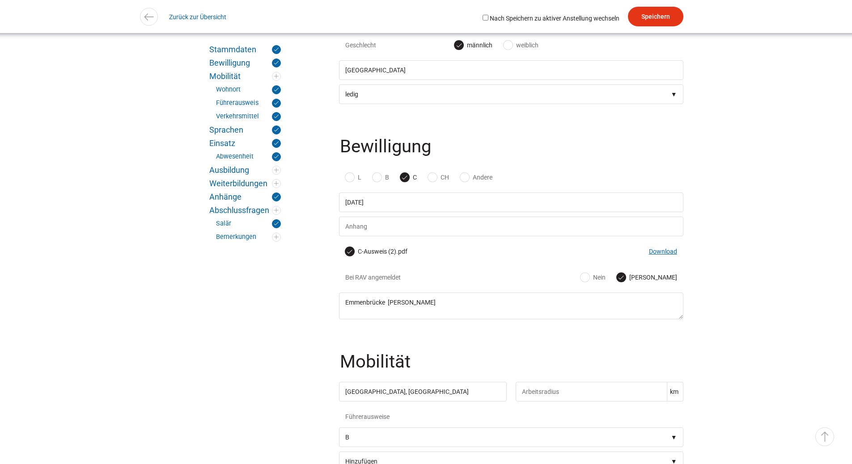
click at [658, 255] on link "Download" at bounding box center [663, 251] width 28 height 7
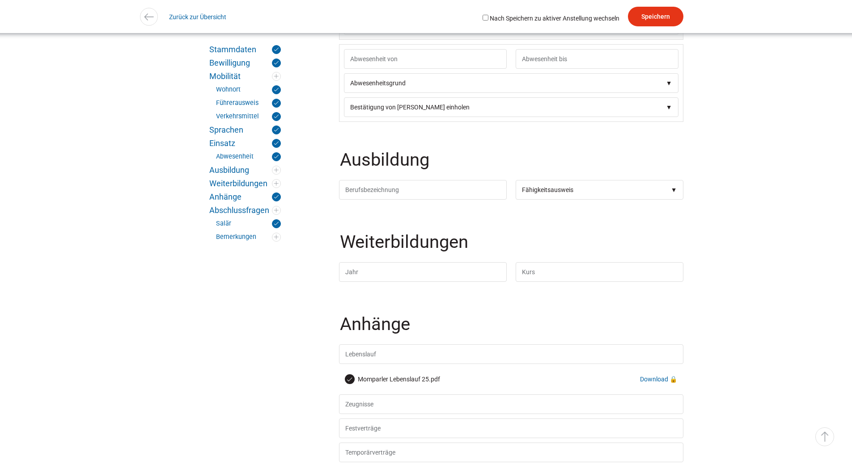
scroll to position [1520, 0]
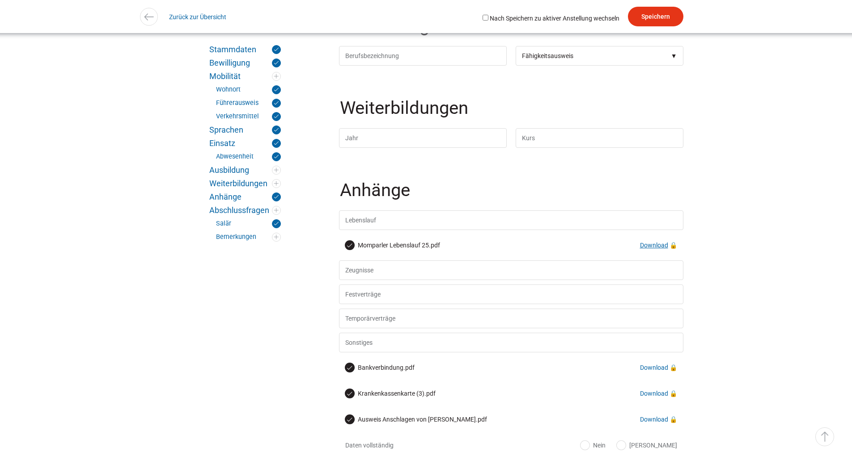
click at [653, 249] on link "Download" at bounding box center [654, 245] width 28 height 7
click at [646, 371] on link "Download" at bounding box center [654, 367] width 28 height 7
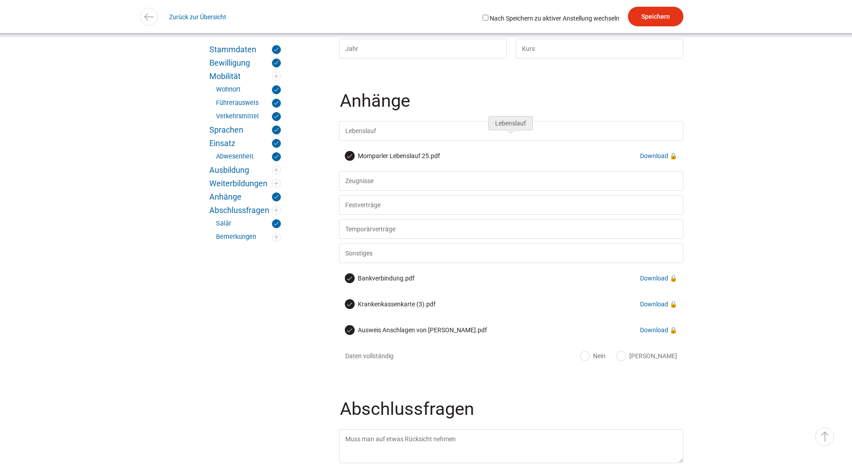
scroll to position [1743, 0]
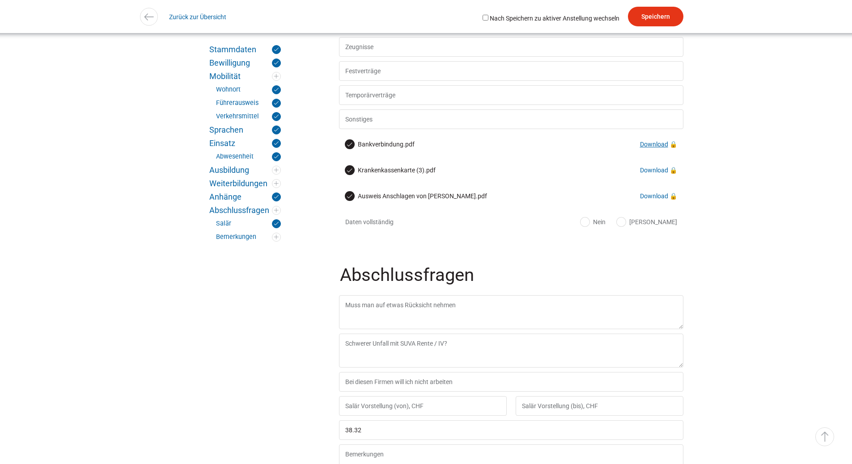
click at [647, 148] on link "Download" at bounding box center [654, 144] width 28 height 7
click at [650, 174] on link "Download" at bounding box center [654, 170] width 28 height 7
click at [656, 200] on link "Download" at bounding box center [654, 196] width 28 height 7
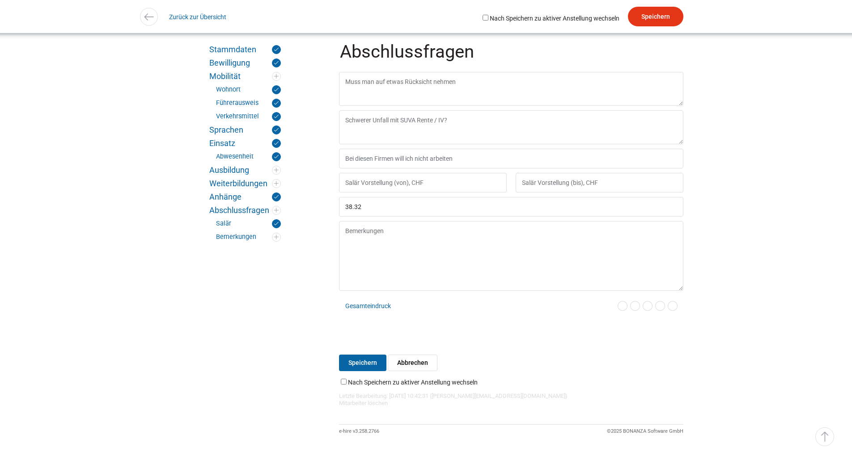
scroll to position [2016, 0]
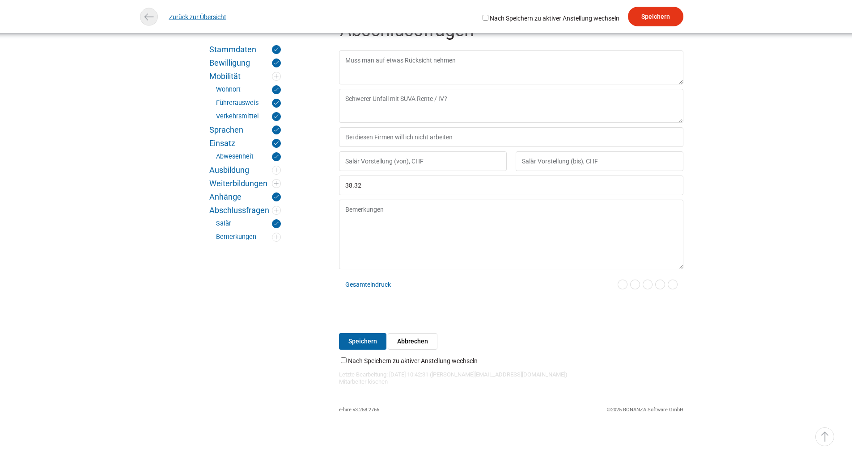
click at [197, 17] on link "Zurück zur Übersicht" at bounding box center [197, 17] width 57 height 20
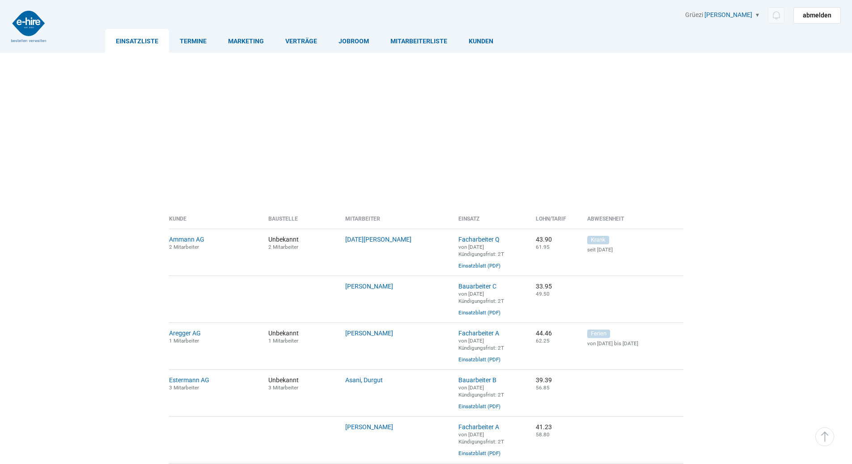
scroll to position [492, 0]
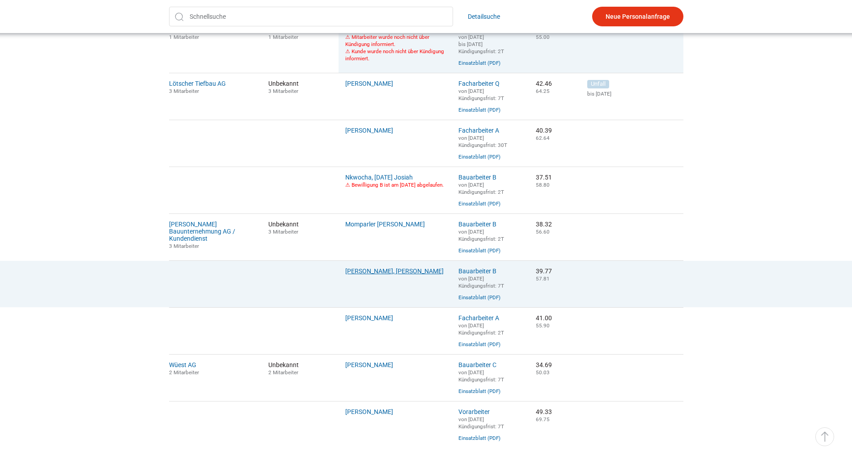
click at [397, 275] on link "[PERSON_NAME], [PERSON_NAME]" at bounding box center [394, 271] width 98 height 7
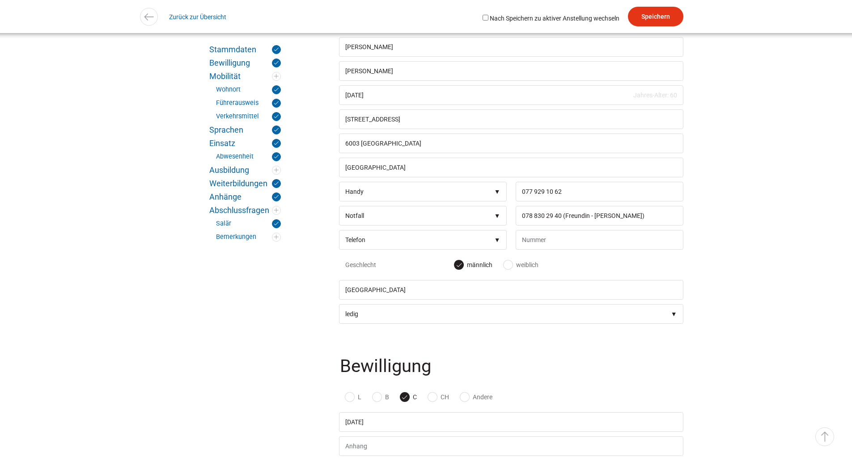
scroll to position [402, 0]
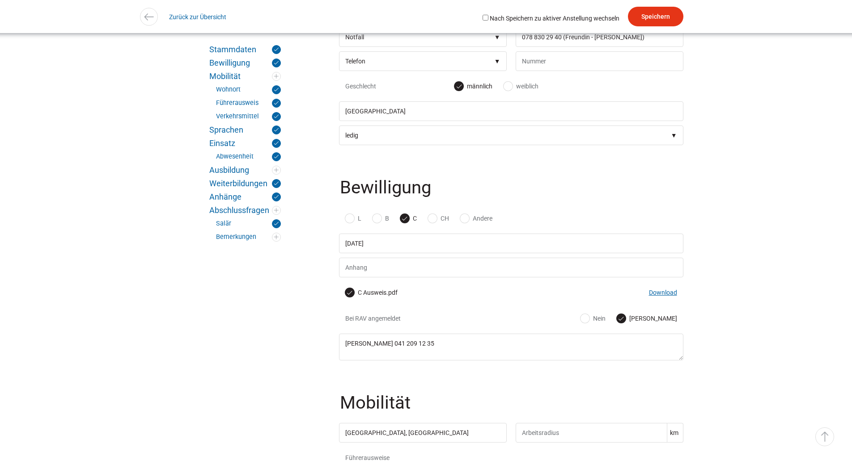
click at [665, 296] on link "Download" at bounding box center [663, 292] width 28 height 7
click at [192, 15] on link "Zurück zur Übersicht" at bounding box center [197, 17] width 57 height 20
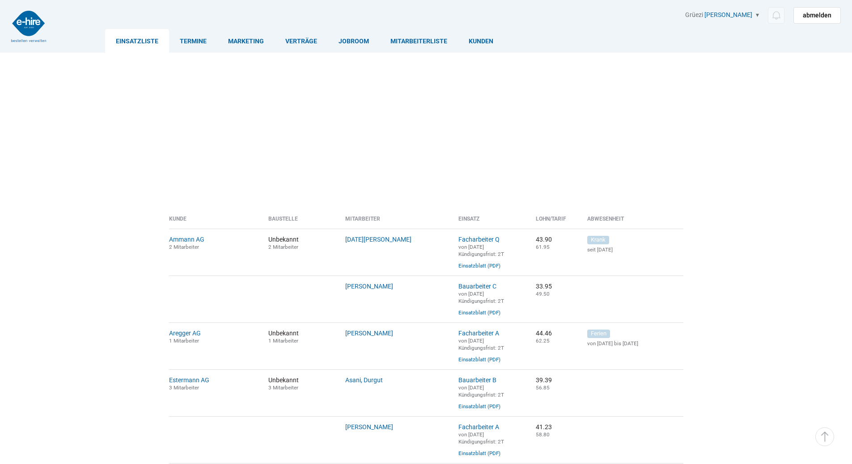
scroll to position [492, 0]
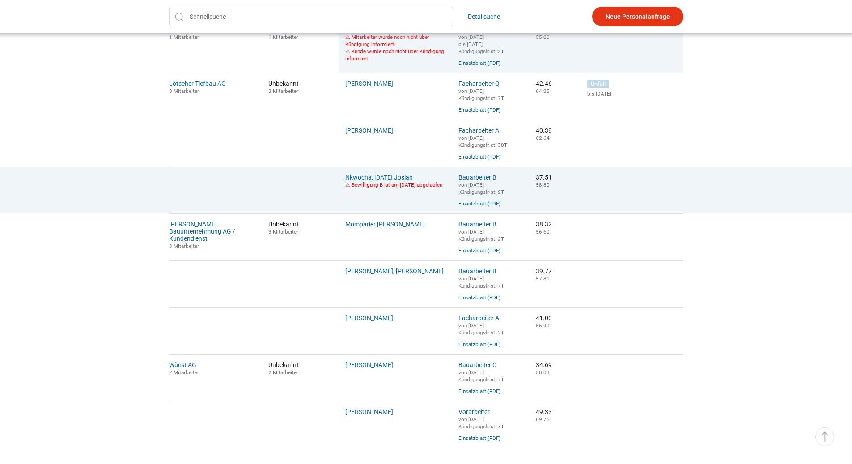
click at [368, 181] on link "Nkwocha, [DATE] Josiah" at bounding box center [379, 177] width 68 height 7
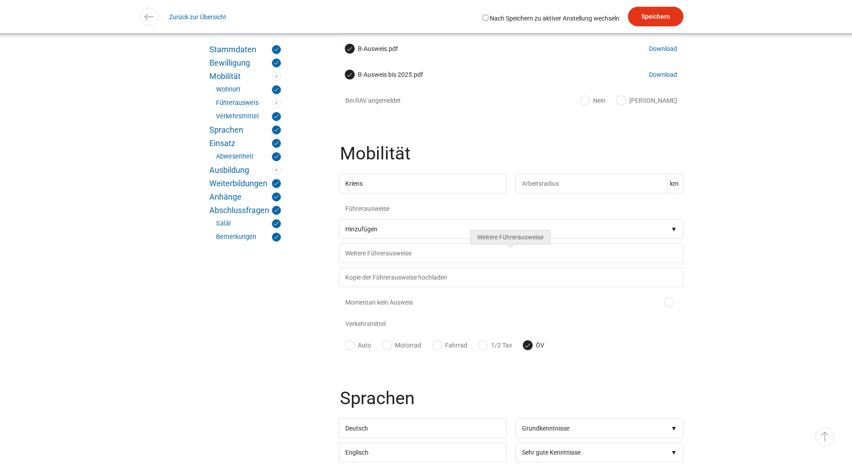
scroll to position [536, 0]
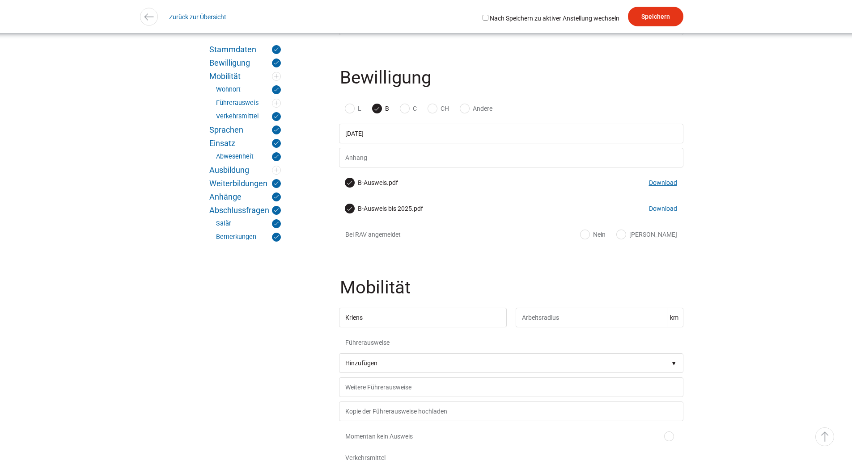
click at [656, 186] on link "Download" at bounding box center [663, 182] width 28 height 7
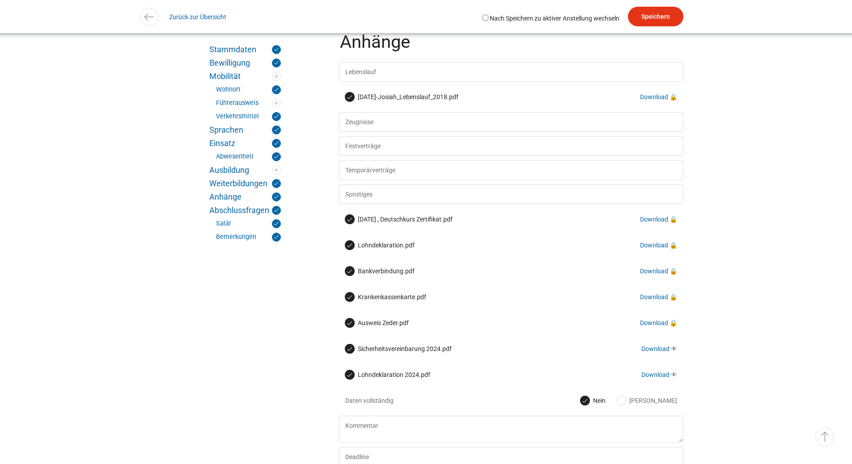
scroll to position [2101, 0]
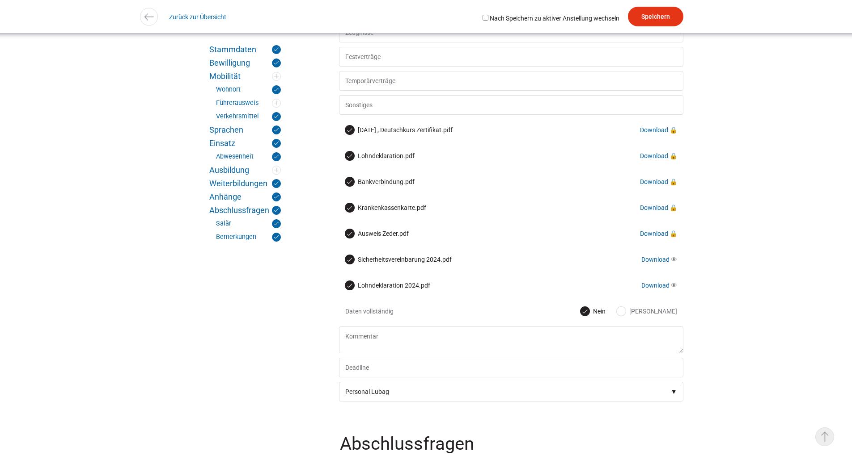
click at [822, 439] on link "▵ Nach oben" at bounding box center [824, 437] width 19 height 19
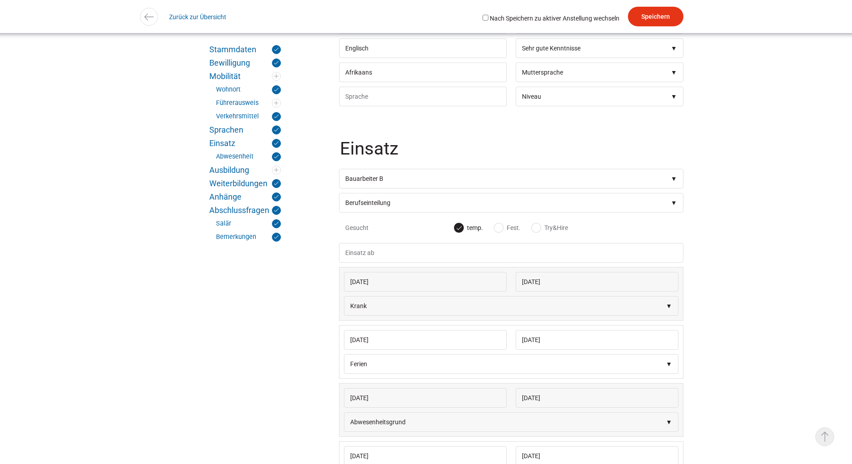
scroll to position [0, 0]
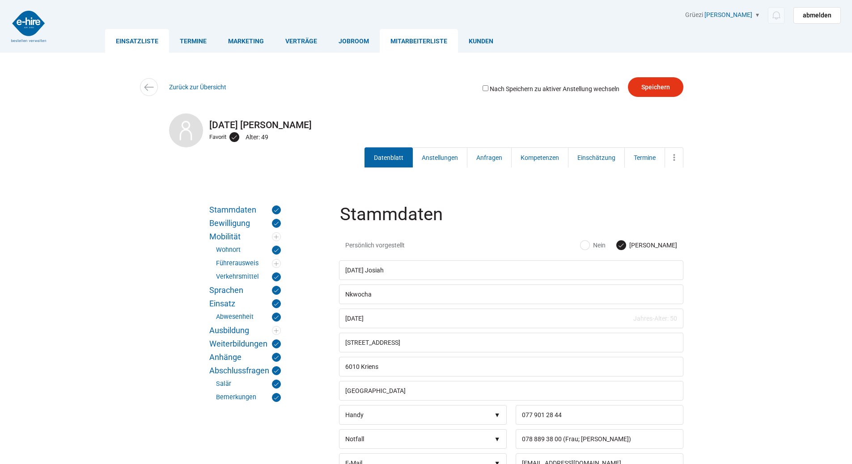
click at [140, 43] on link "Einsatzliste" at bounding box center [137, 41] width 64 height 24
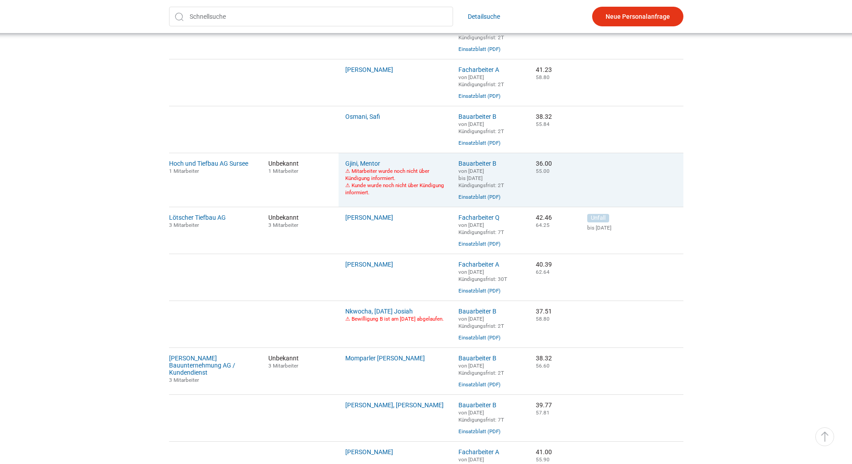
scroll to position [536, 0]
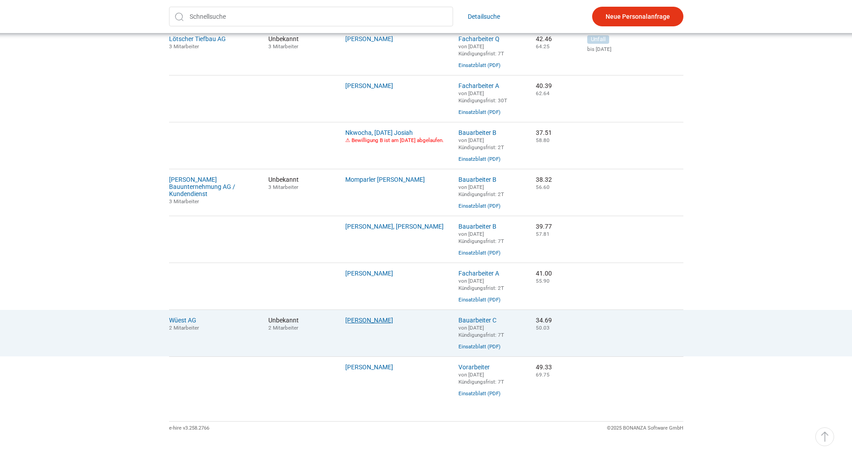
click at [356, 324] on link "[PERSON_NAME]" at bounding box center [369, 320] width 48 height 7
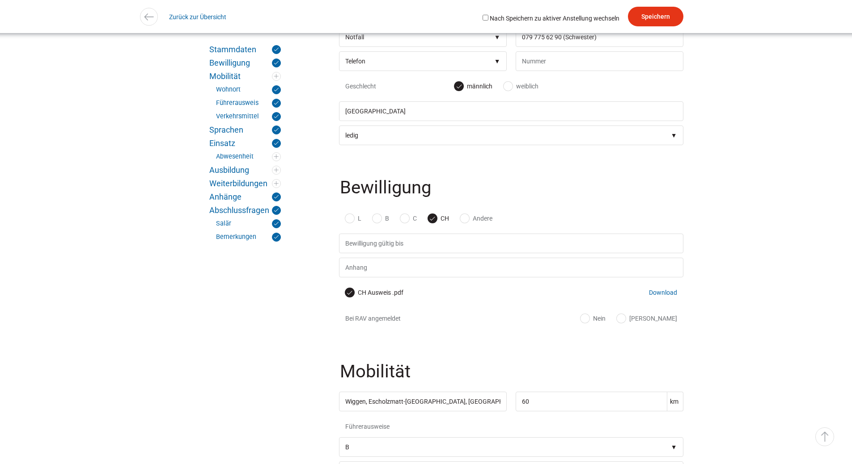
scroll to position [447, 0]
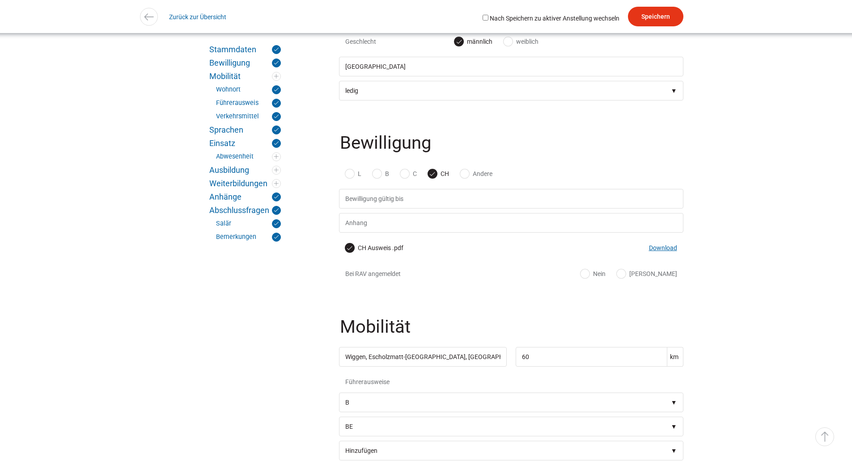
click at [658, 252] on link "Download" at bounding box center [663, 248] width 28 height 7
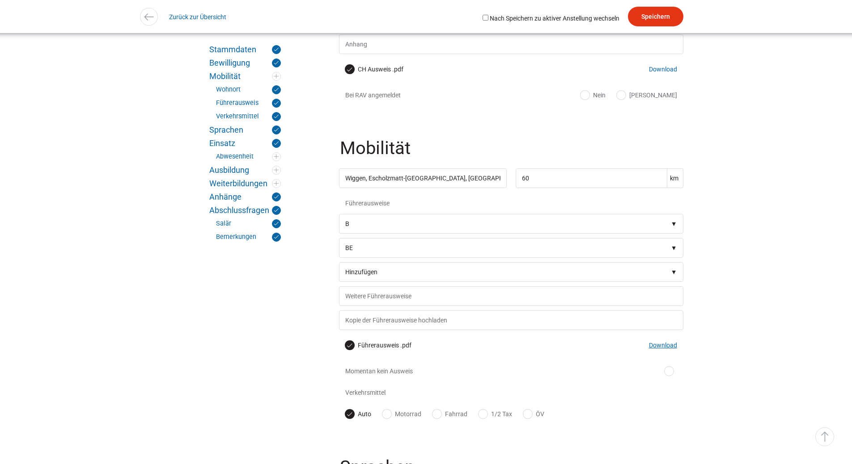
click at [659, 349] on link "Download" at bounding box center [663, 345] width 28 height 7
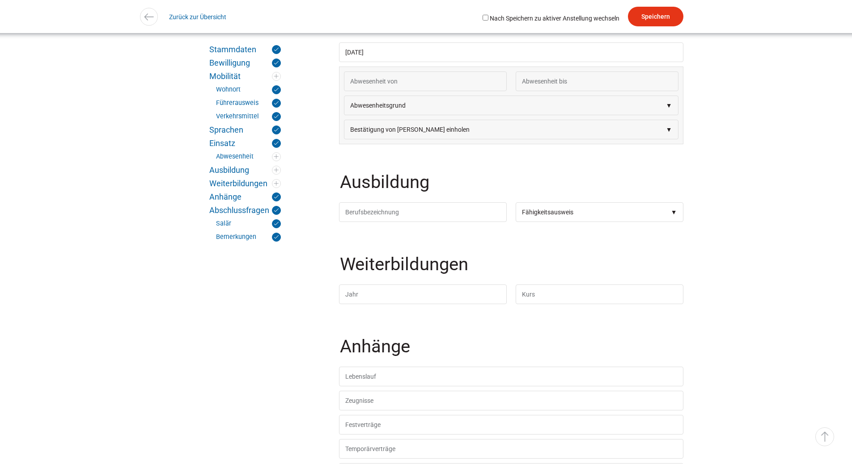
scroll to position [1430, 0]
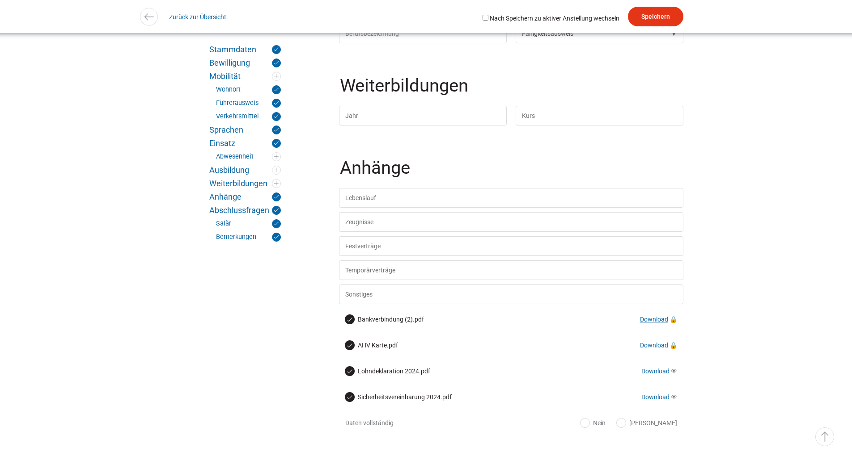
click at [658, 323] on link "Download" at bounding box center [654, 319] width 28 height 7
click at [658, 349] on link "Download" at bounding box center [654, 345] width 28 height 7
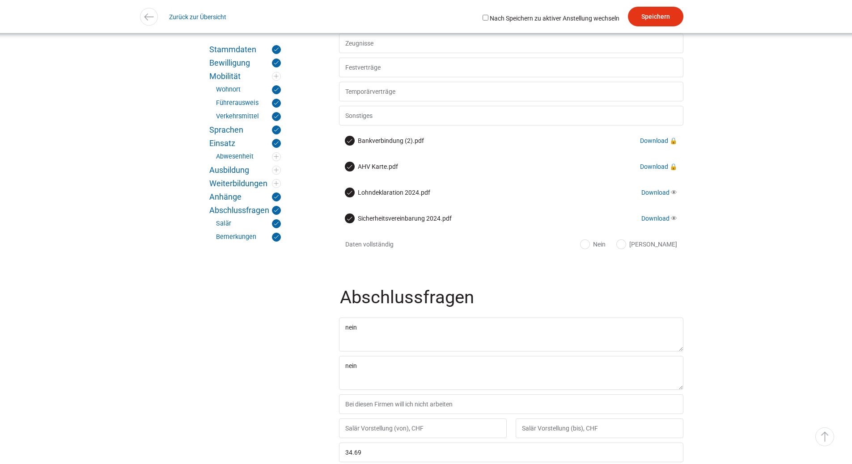
scroll to position [1788, 0]
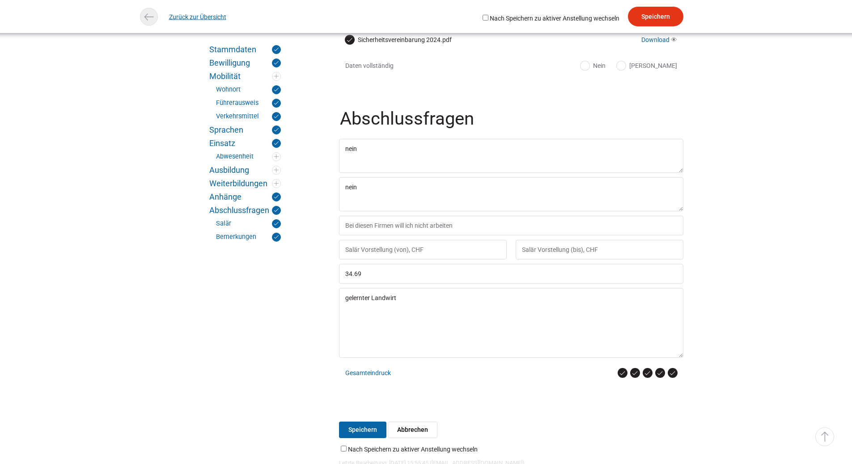
click at [204, 16] on link "Zurück zur Übersicht" at bounding box center [197, 17] width 57 height 20
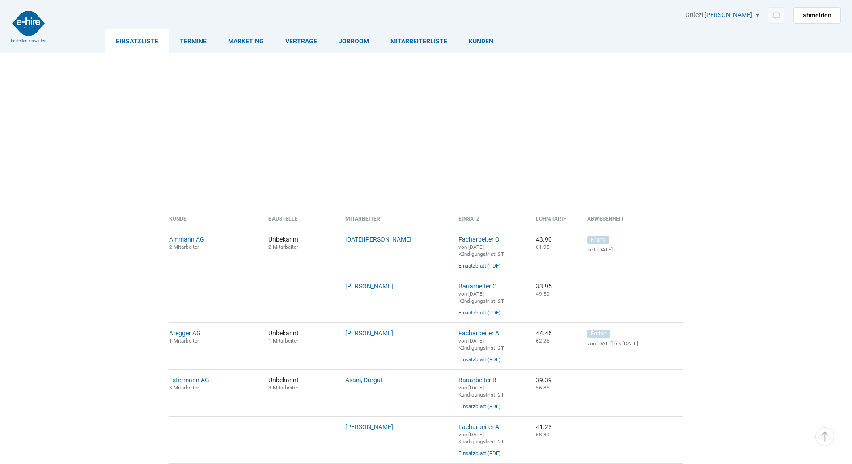
scroll to position [536, 0]
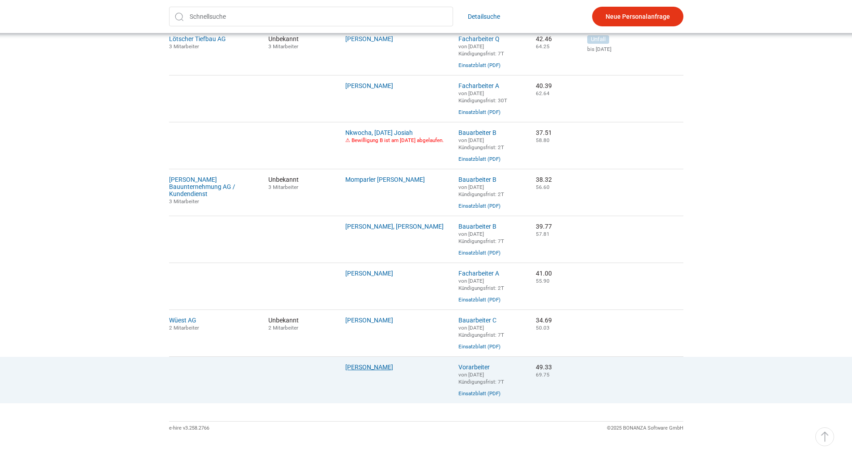
click at [360, 371] on link "[PERSON_NAME]" at bounding box center [369, 367] width 48 height 7
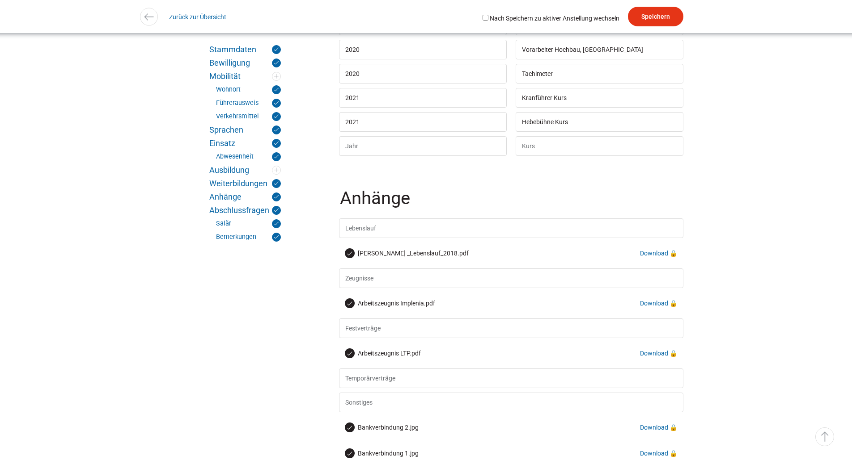
scroll to position [2235, 0]
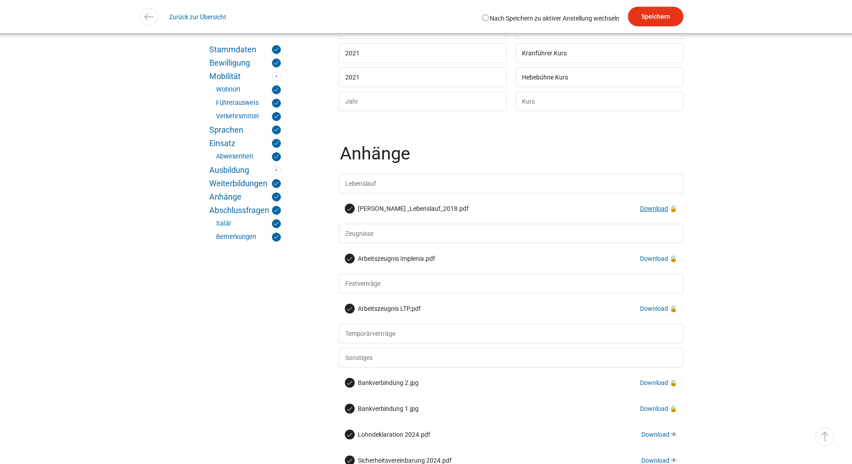
click at [654, 212] on link "Download" at bounding box center [654, 208] width 28 height 7
click at [656, 262] on link "Download" at bounding box center [654, 258] width 28 height 7
click at [649, 312] on link "Download" at bounding box center [654, 308] width 28 height 7
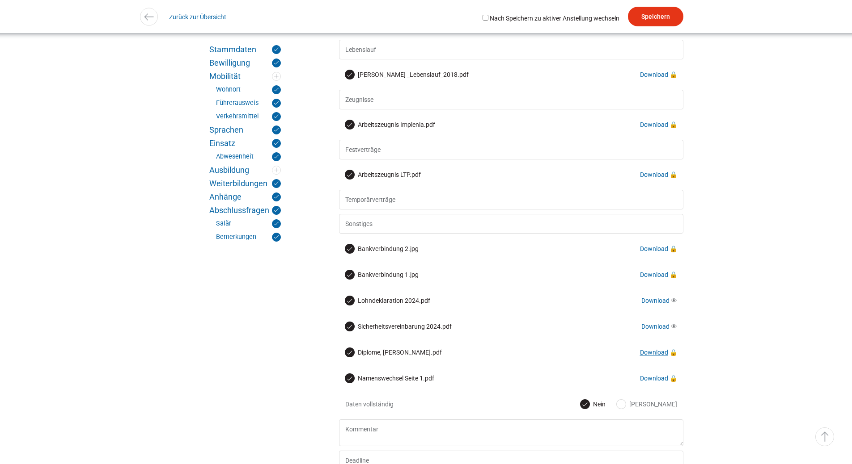
click at [657, 356] on link "Download" at bounding box center [654, 352] width 28 height 7
click at [653, 382] on link "Download" at bounding box center [654, 378] width 28 height 7
click at [654, 278] on link "Download" at bounding box center [654, 274] width 28 height 7
click at [646, 253] on link "Download" at bounding box center [654, 248] width 28 height 7
click at [383, 253] on label "Bankverbindung 2.jpg" at bounding box center [381, 249] width 73 height 9
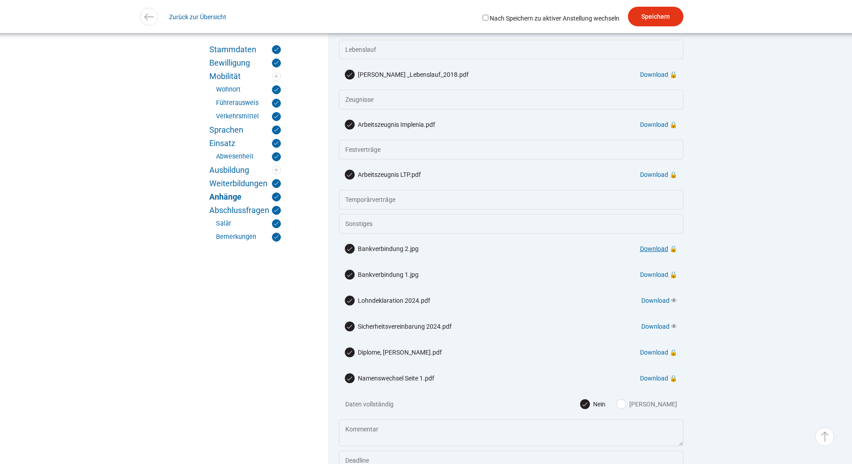
click at [661, 253] on link "Download" at bounding box center [654, 248] width 28 height 7
click at [649, 278] on link "Download" at bounding box center [654, 274] width 28 height 7
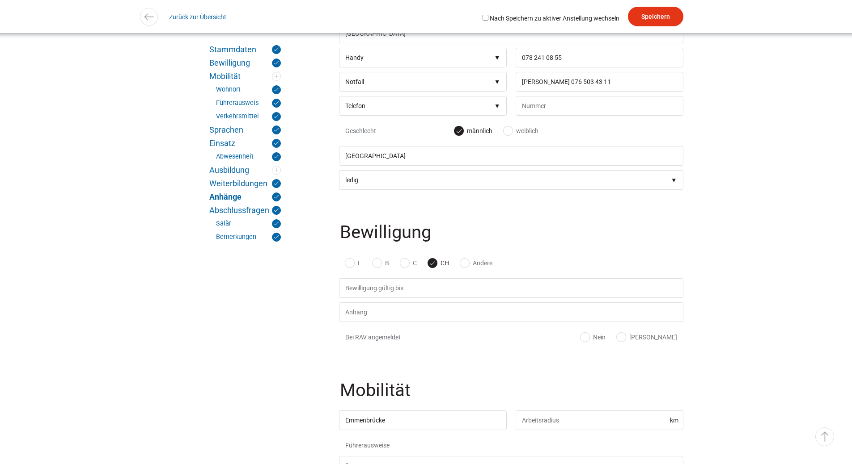
scroll to position [536, 0]
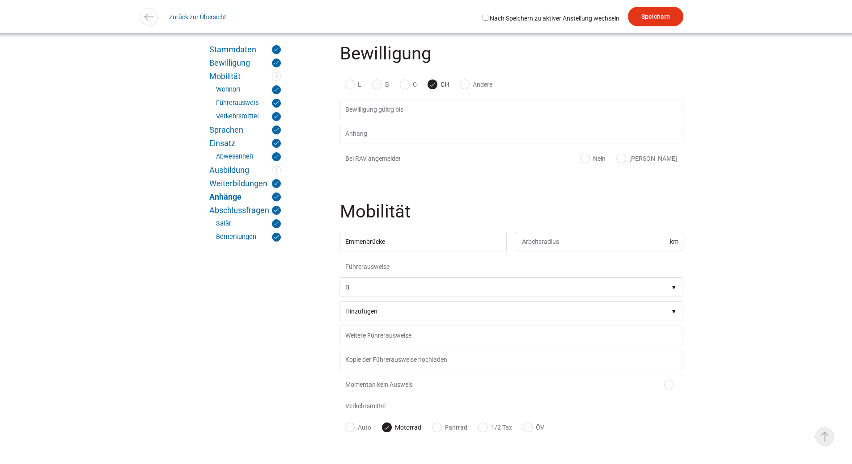
click at [827, 439] on link "▵ Nach oben" at bounding box center [824, 437] width 19 height 19
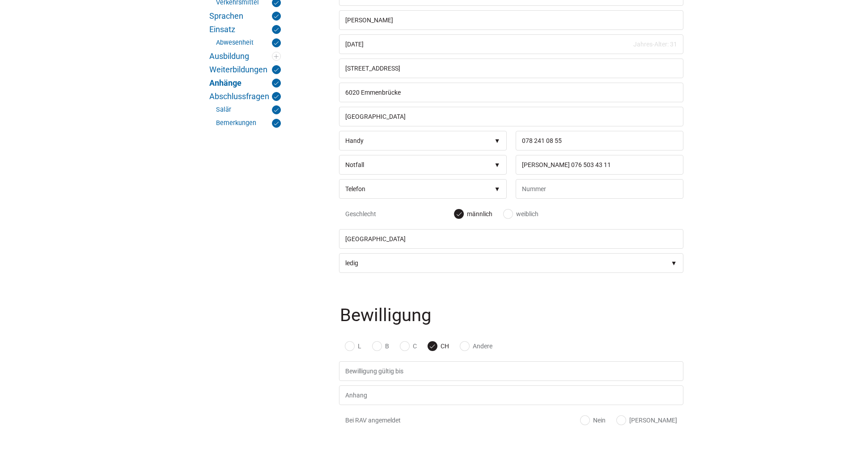
scroll to position [0, 0]
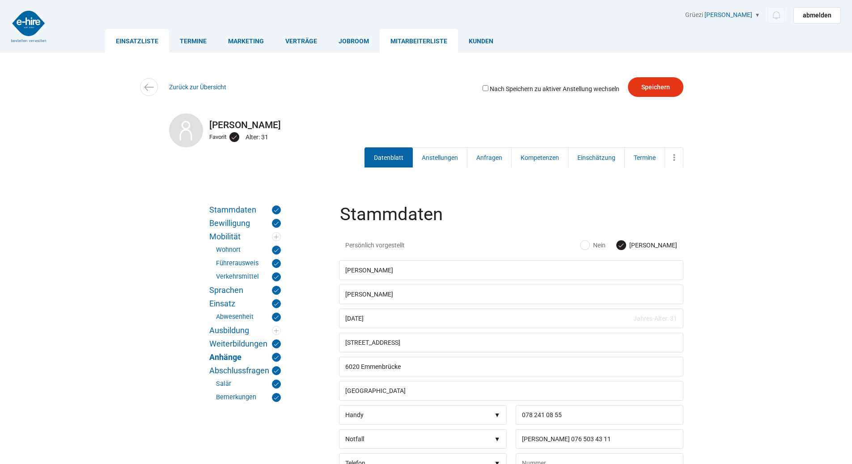
click at [134, 43] on link "Einsatzliste" at bounding box center [137, 41] width 64 height 24
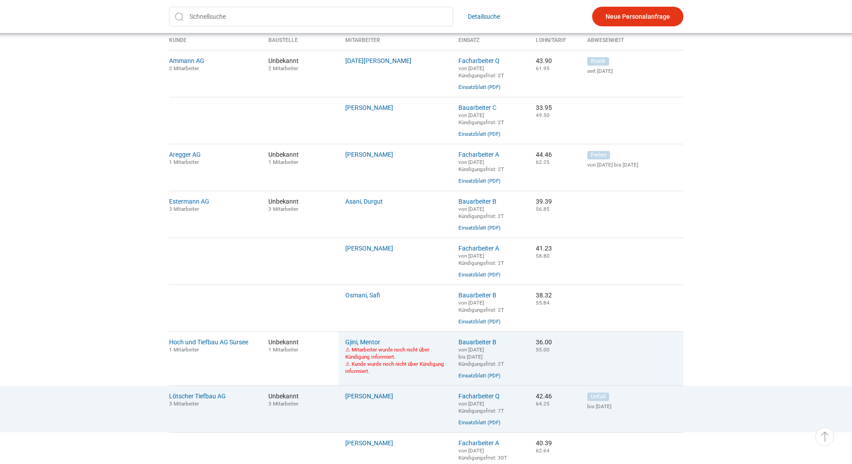
scroll to position [313, 0]
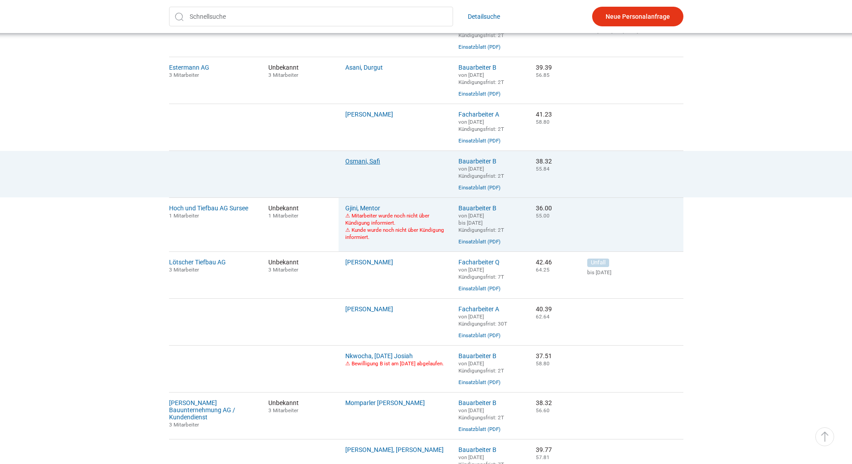
click at [367, 165] on link "Osmani, Safi" at bounding box center [362, 161] width 35 height 7
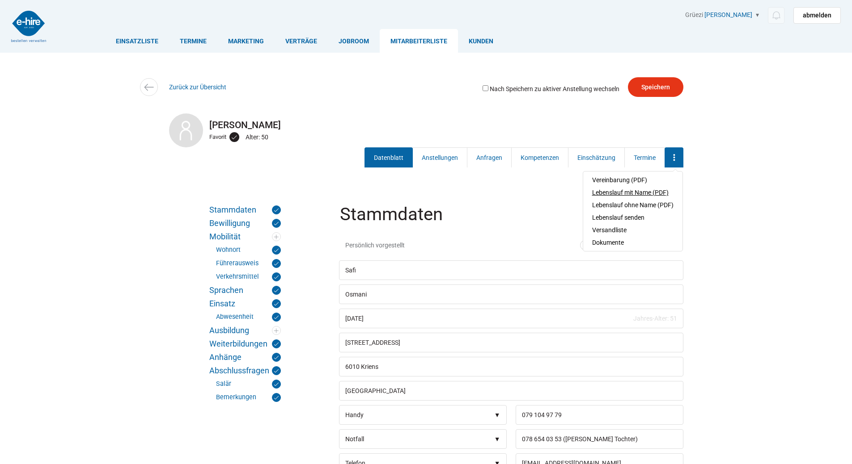
click at [630, 191] on link "Lebenslauf mit Name (PDF)" at bounding box center [632, 192] width 81 height 13
